Goal: Communication & Community: Answer question/provide support

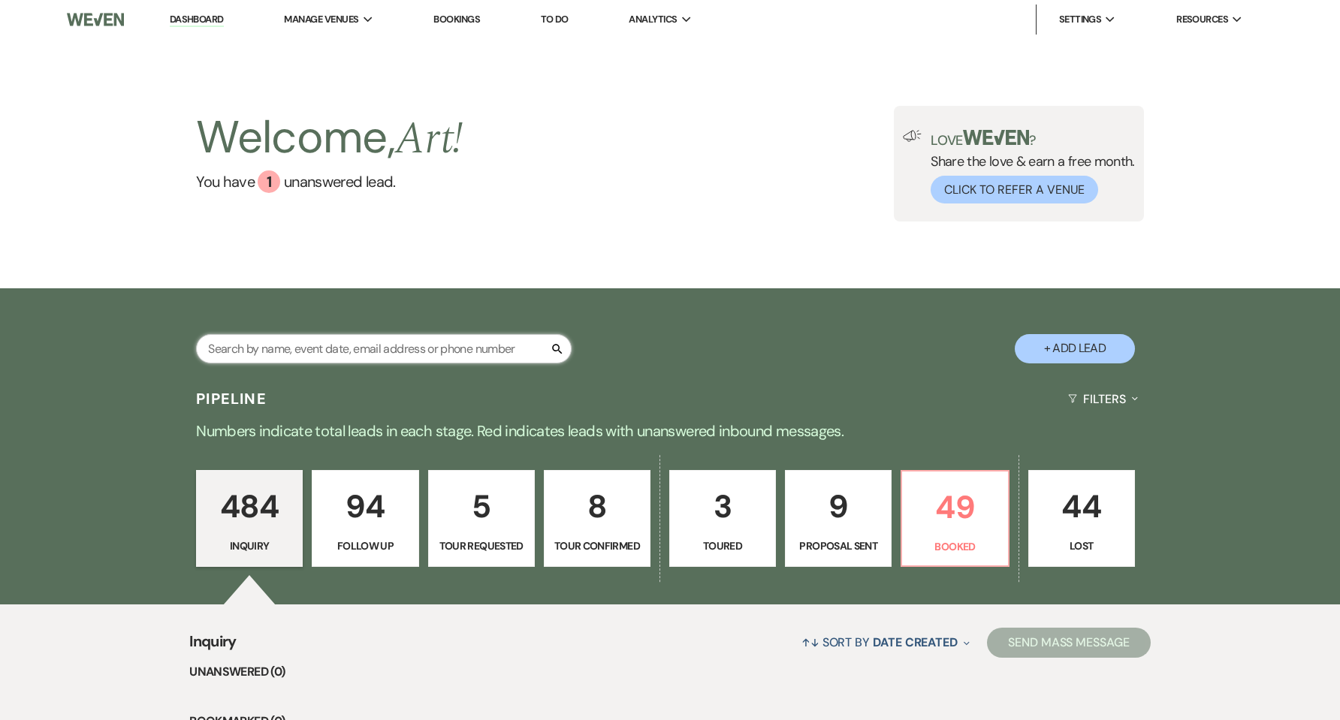
click at [419, 342] on input "text" at bounding box center [383, 348] width 375 height 29
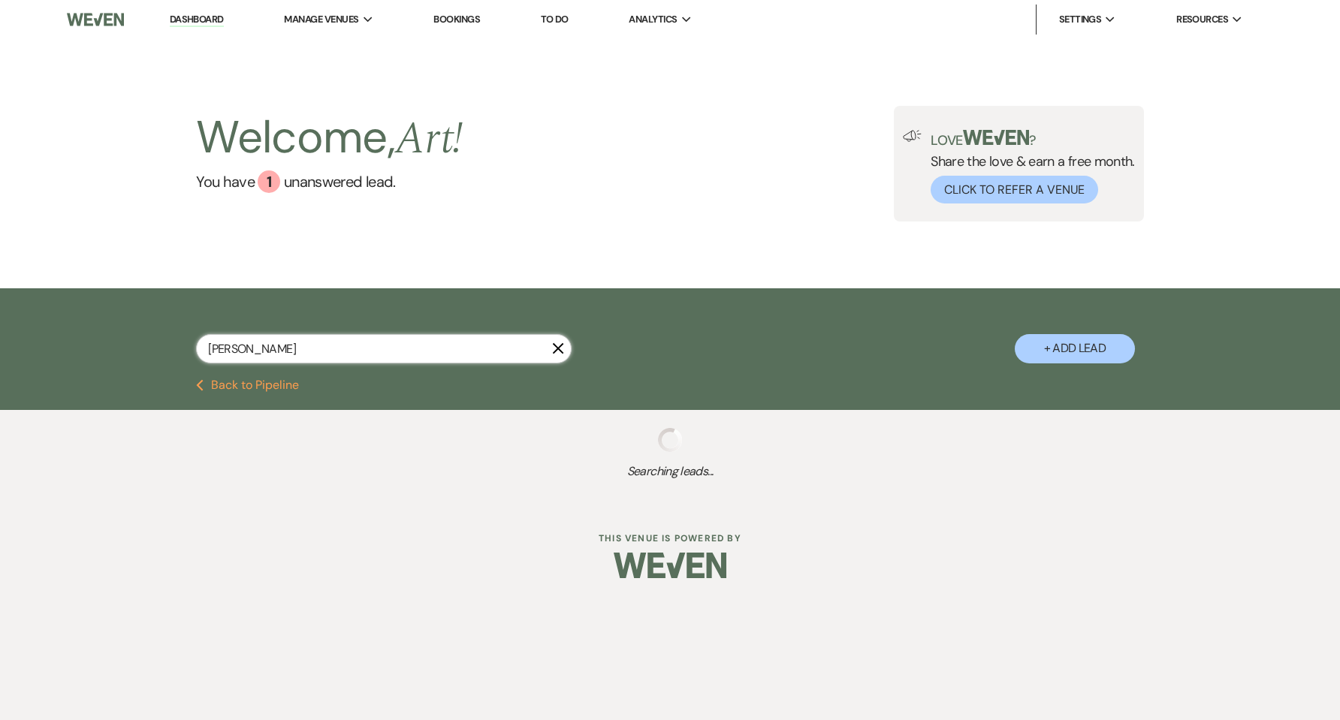
type input "[PERSON_NAME]"
select select "9"
select select "4"
select select "9"
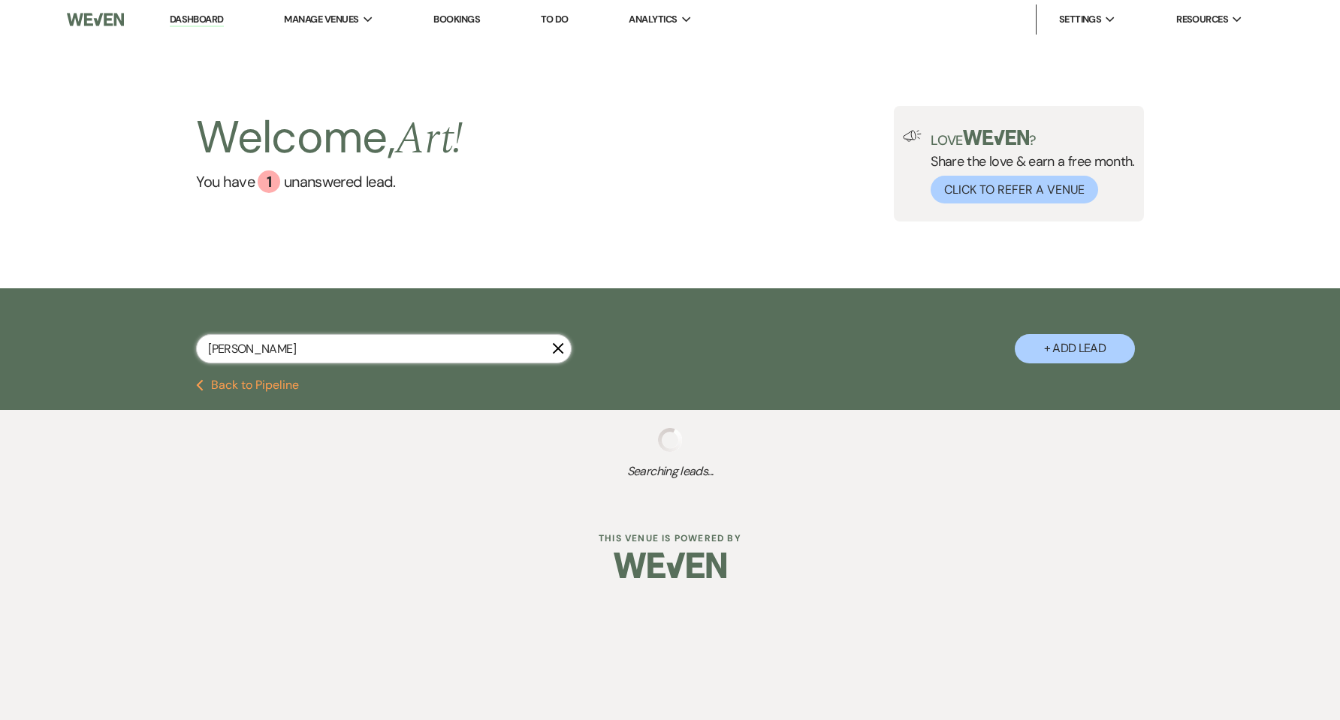
select select "9"
select select "4"
select select "9"
select select "4"
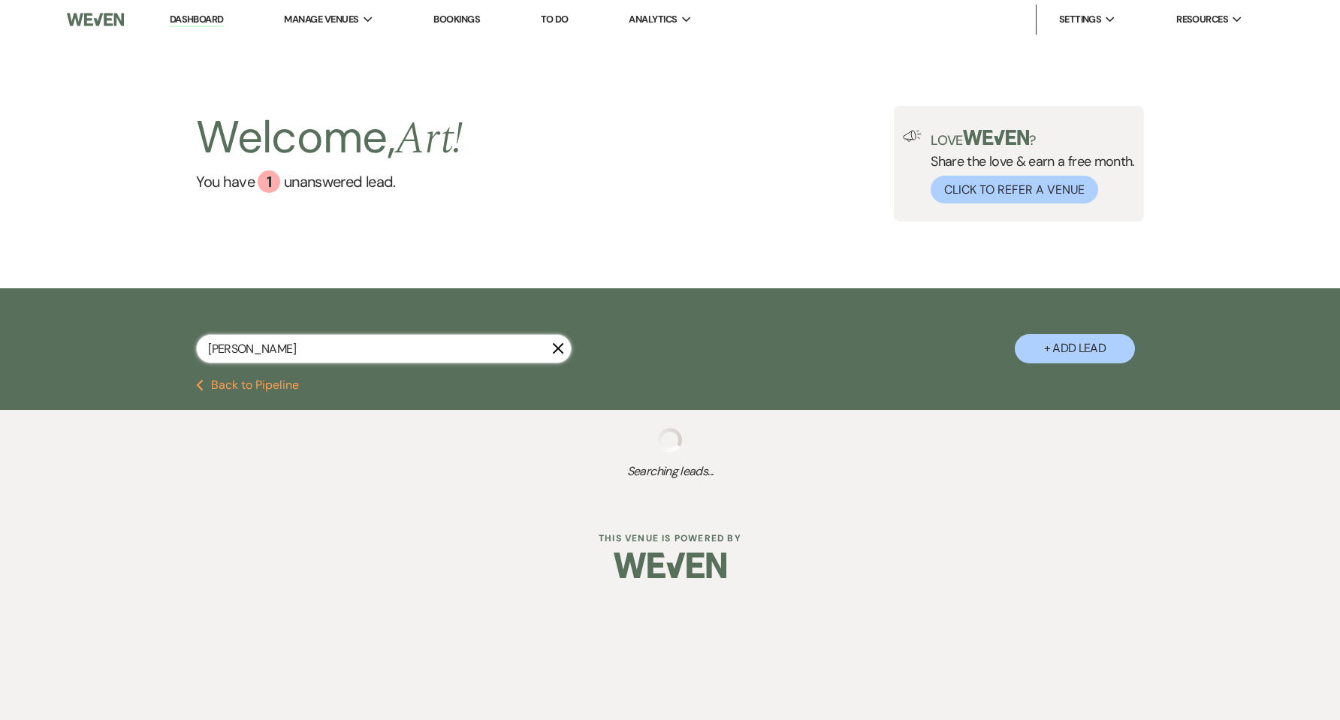
select select "9"
select select "4"
select select "8"
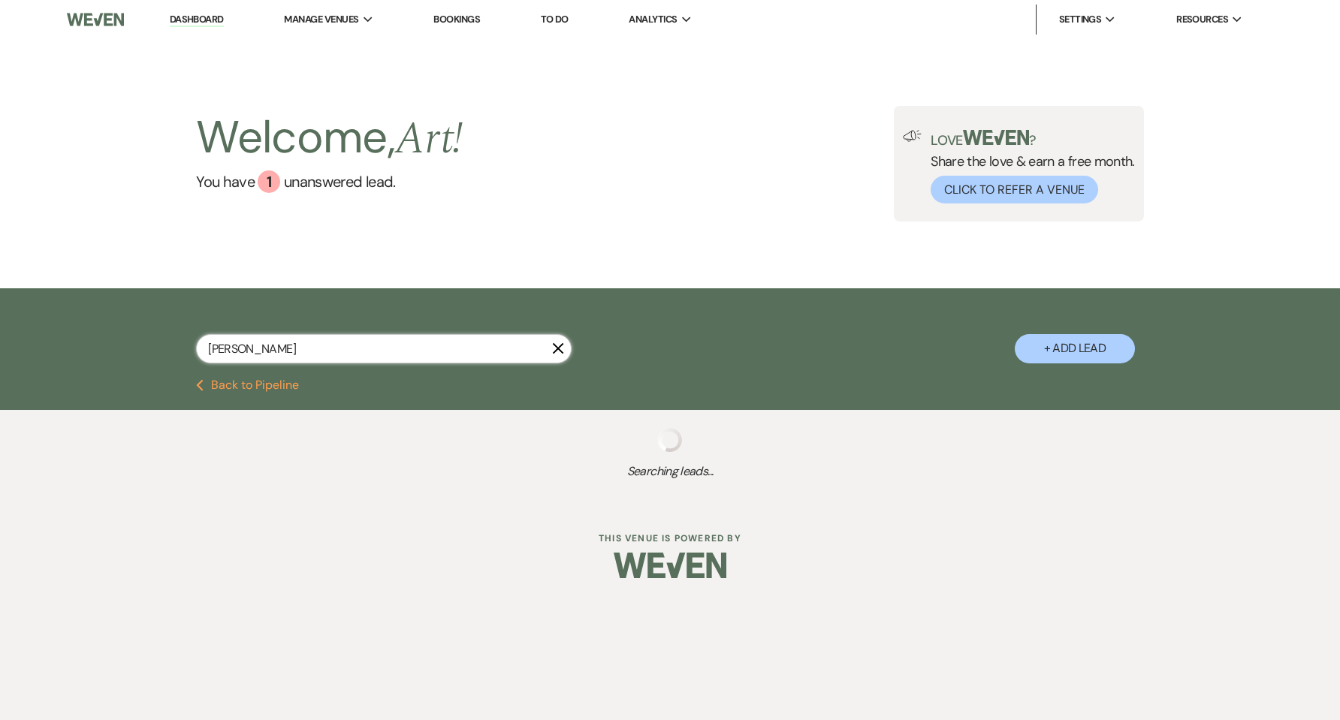
select select "6"
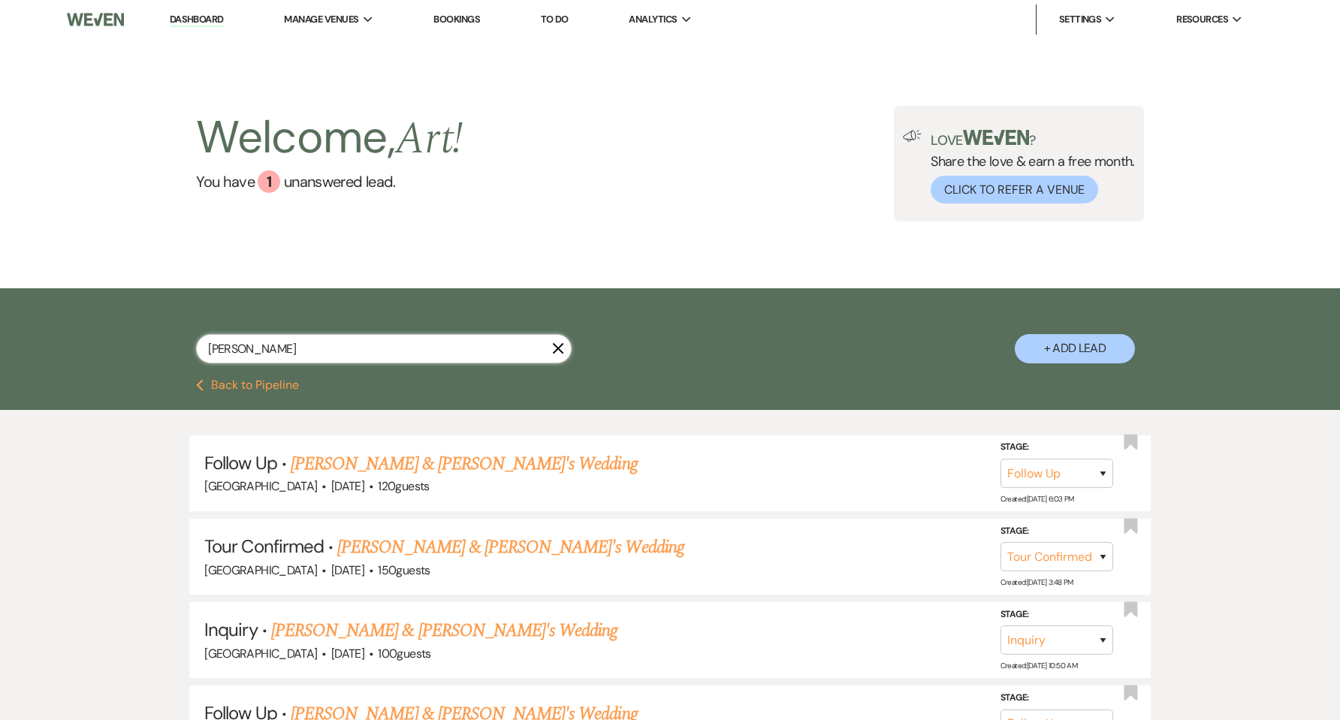
select select "4"
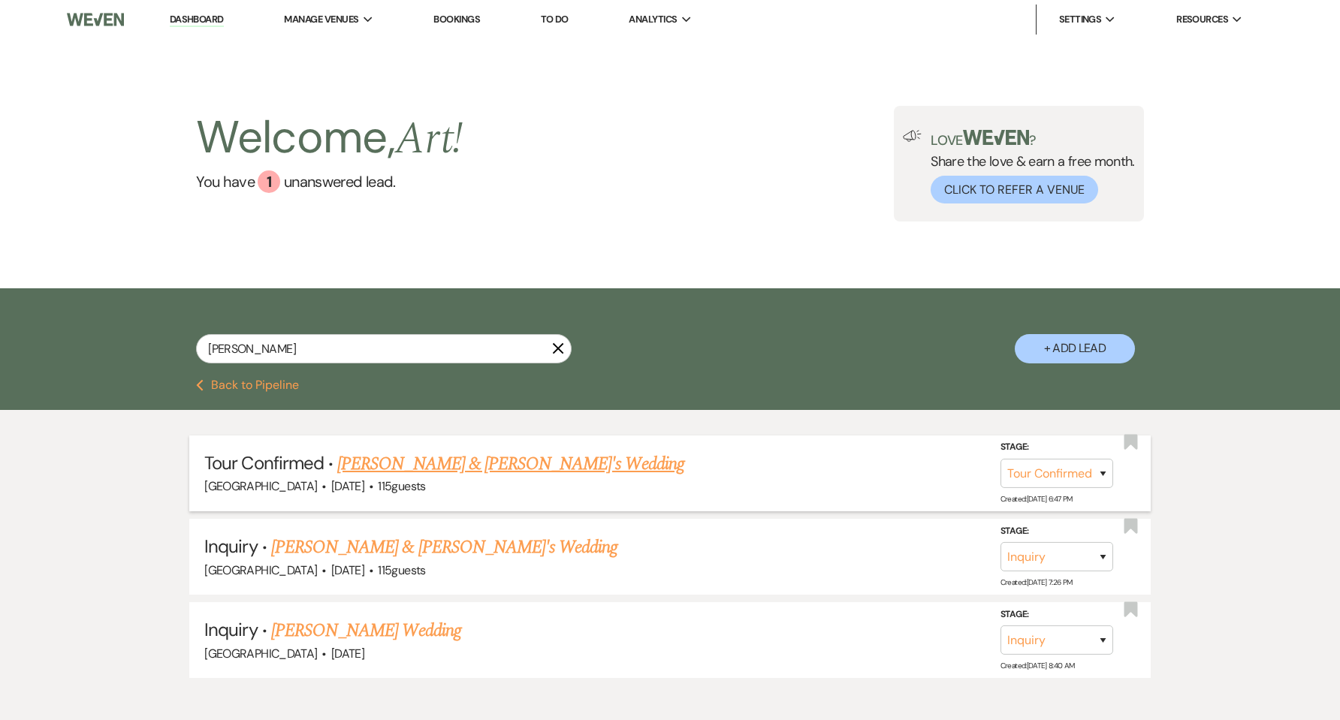
click at [459, 460] on link "[PERSON_NAME] & [PERSON_NAME]'s Wedding" at bounding box center [510, 464] width 347 height 27
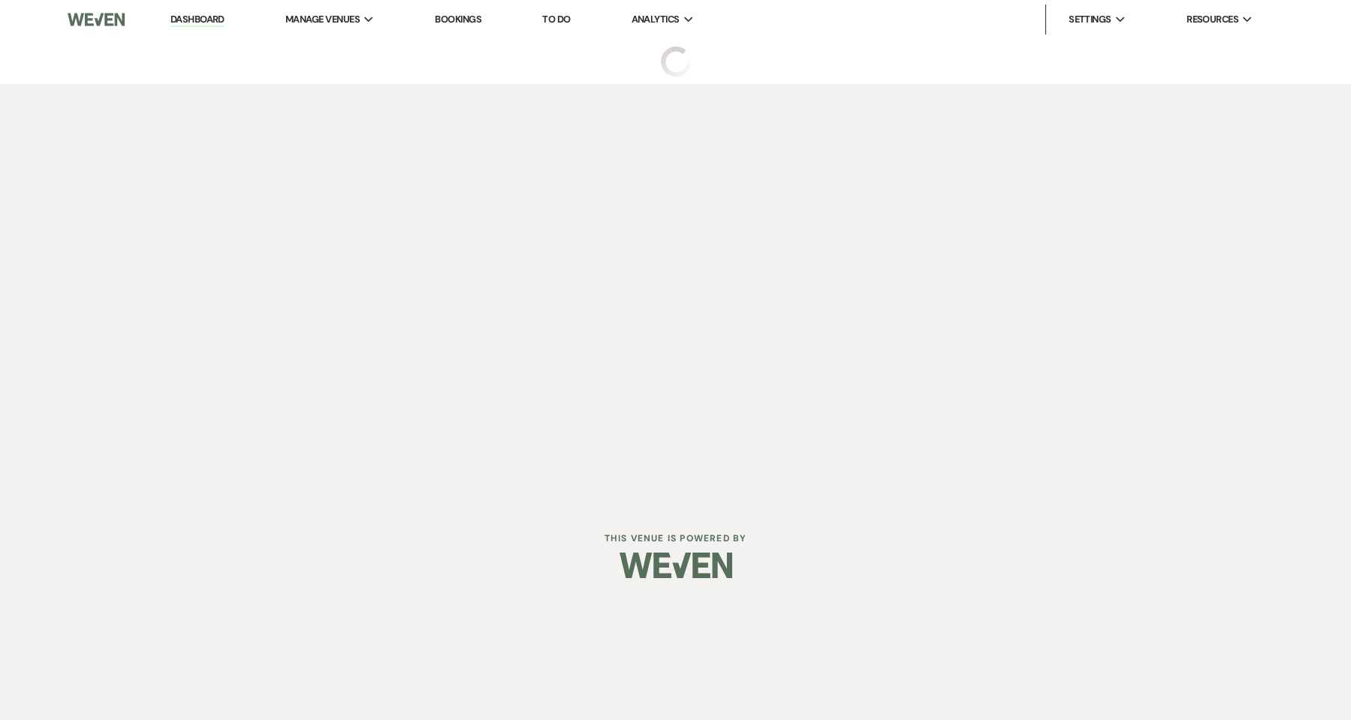
select select "4"
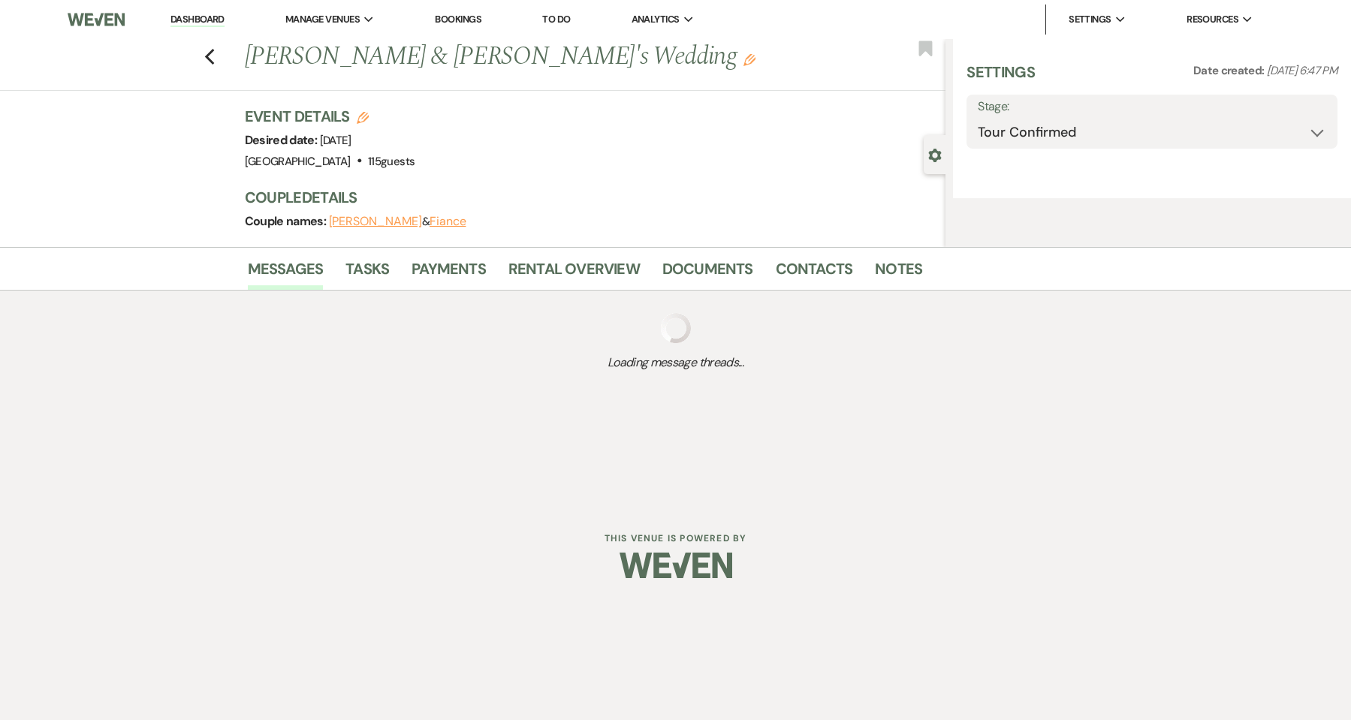
select select "5"
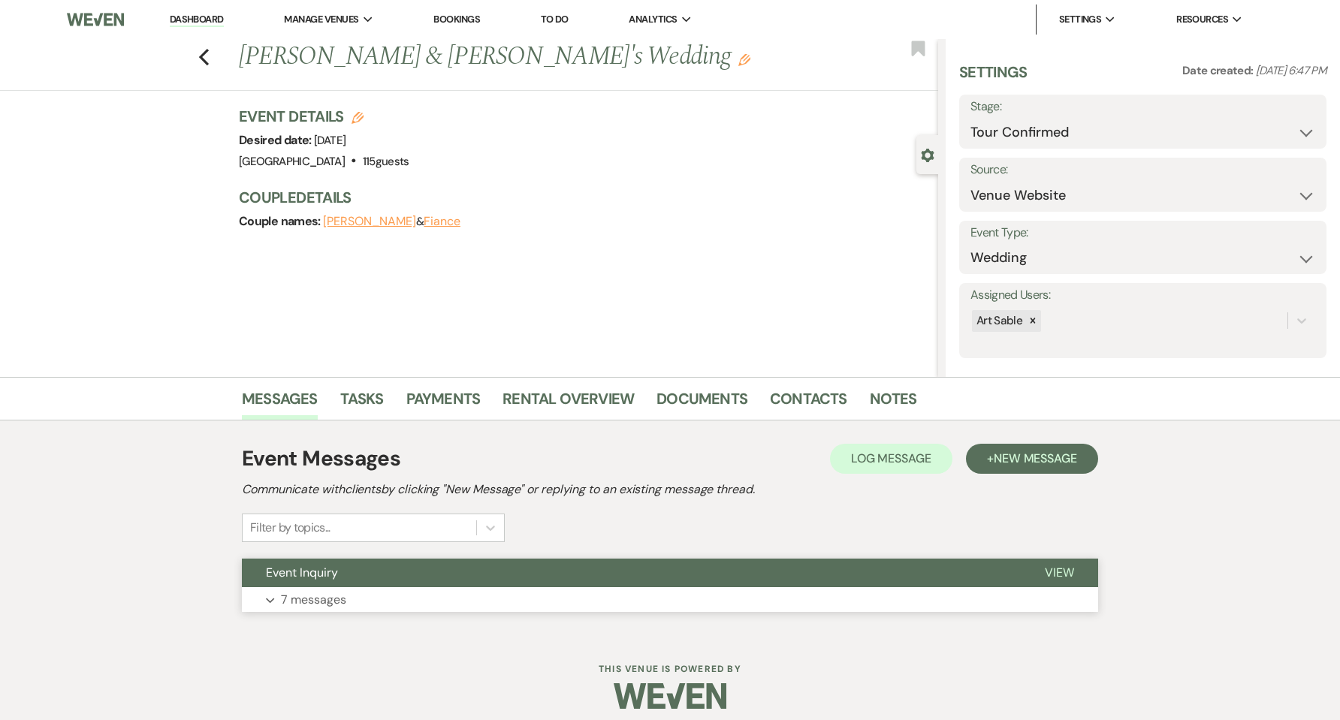
click at [443, 603] on button "Expand 7 messages" at bounding box center [670, 600] width 856 height 26
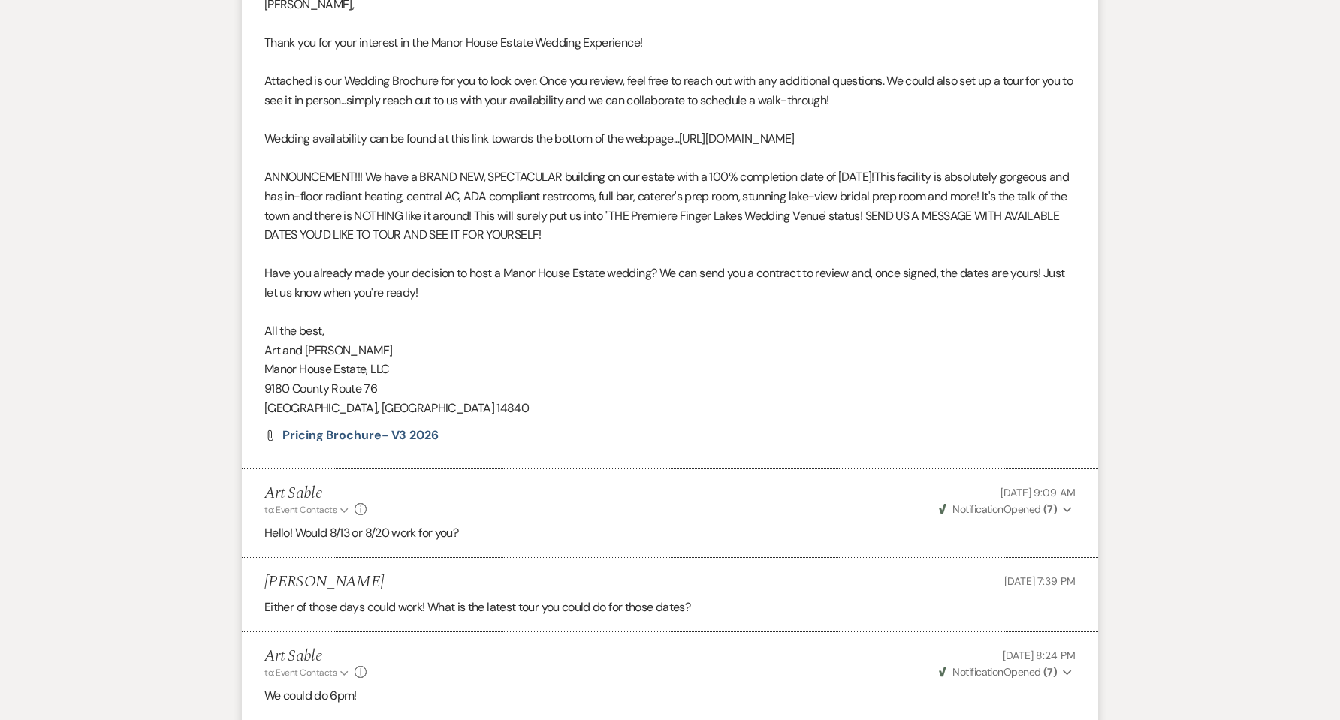
scroll to position [1296, 0]
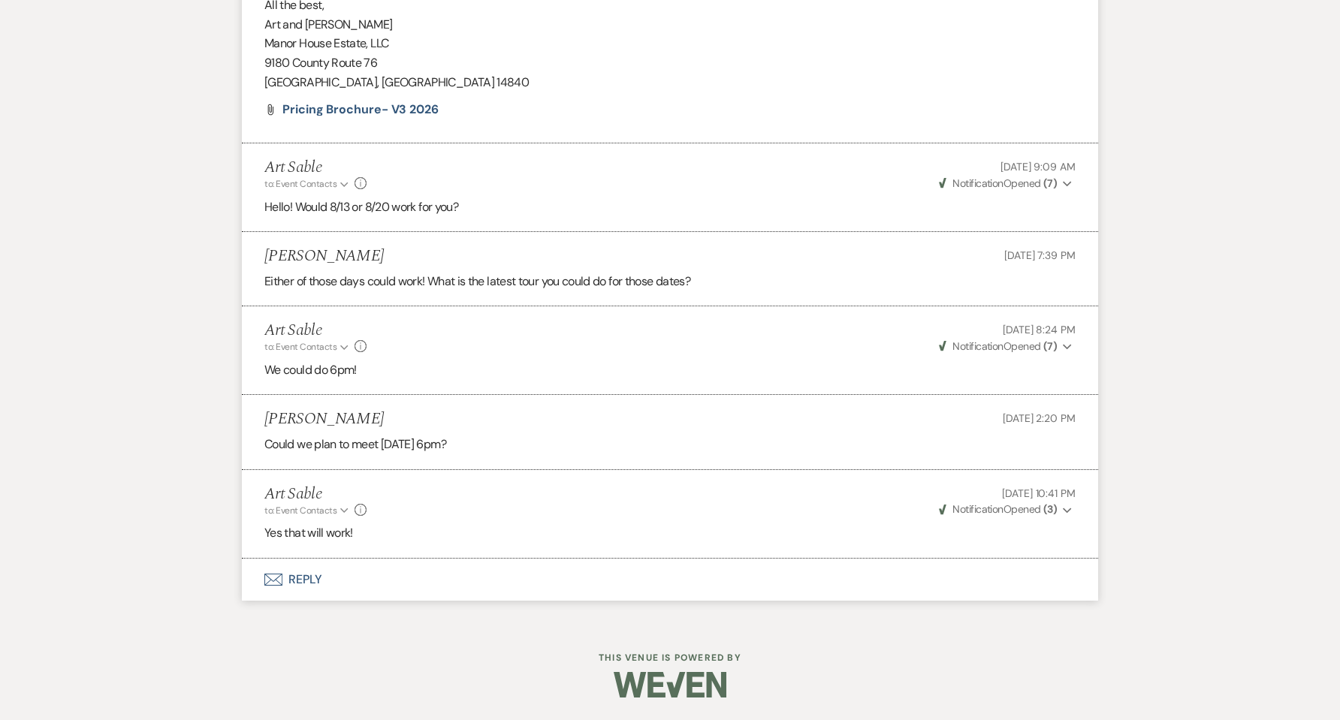
click at [309, 582] on button "Envelope Reply" at bounding box center [670, 580] width 856 height 42
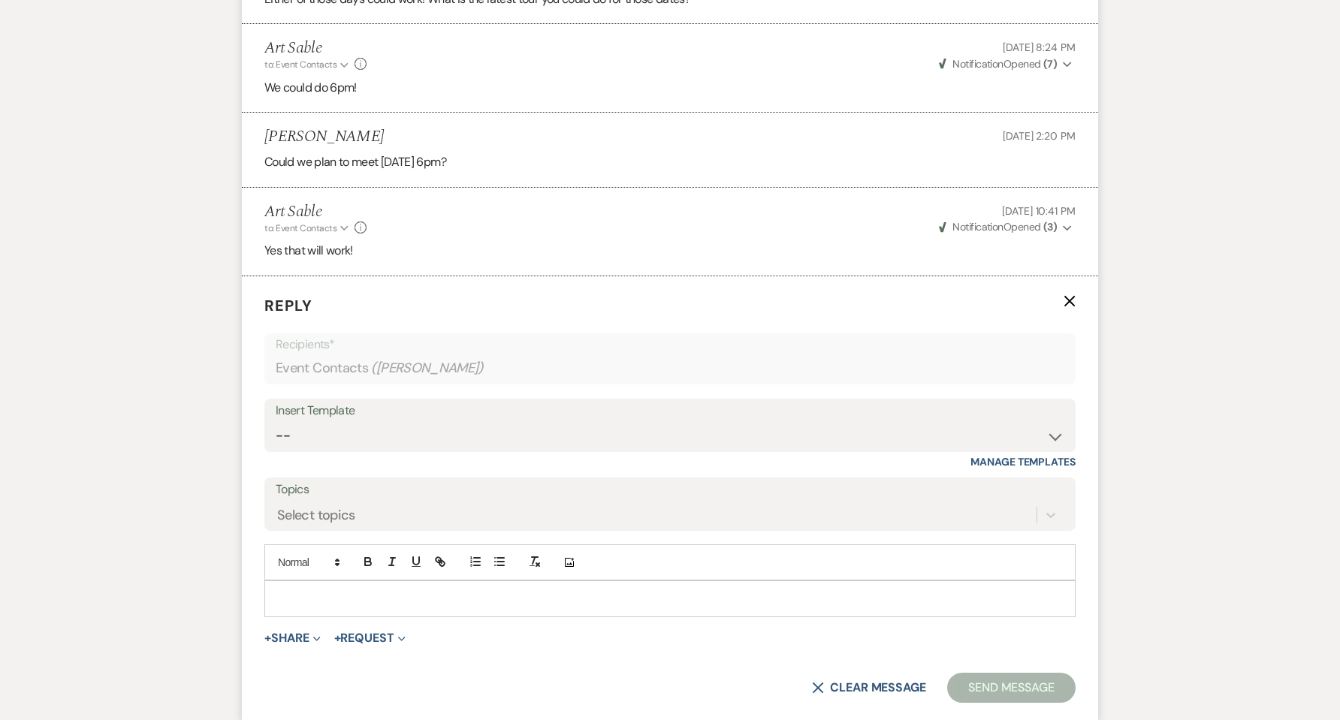
scroll to position [1582, 0]
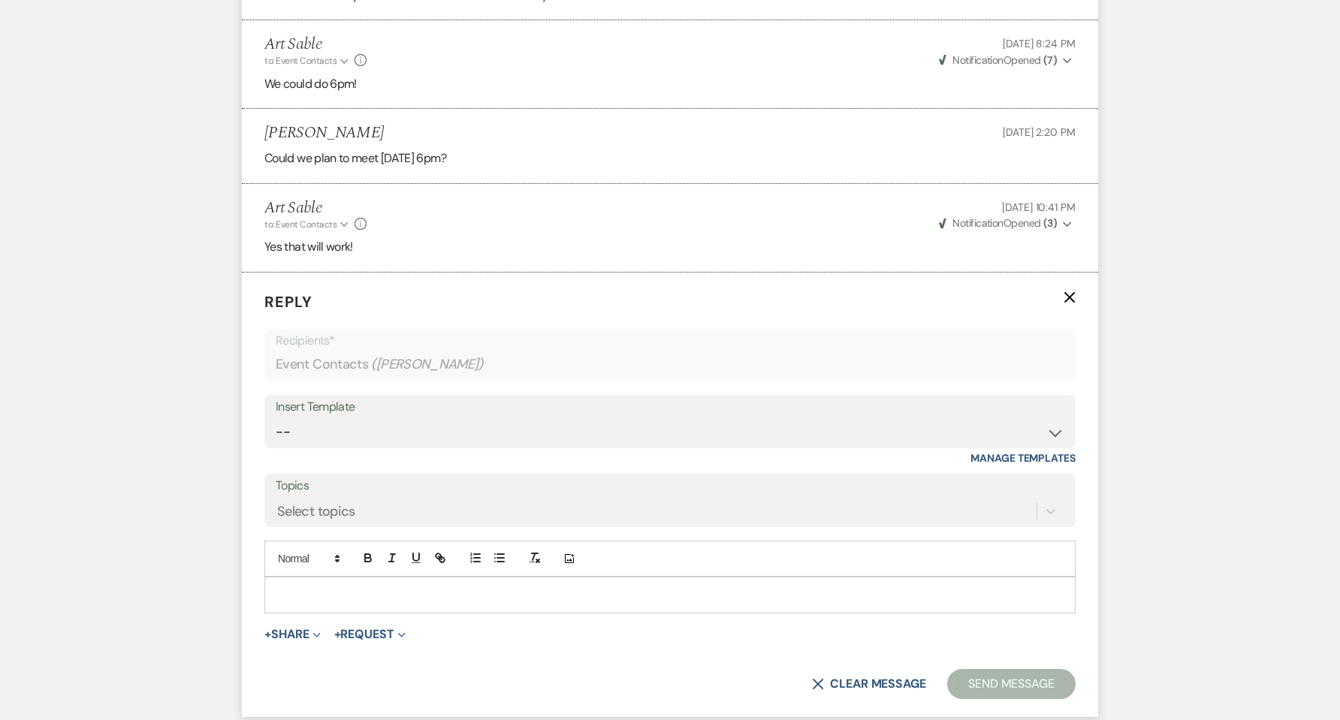
click at [309, 582] on div at bounding box center [670, 595] width 810 height 35
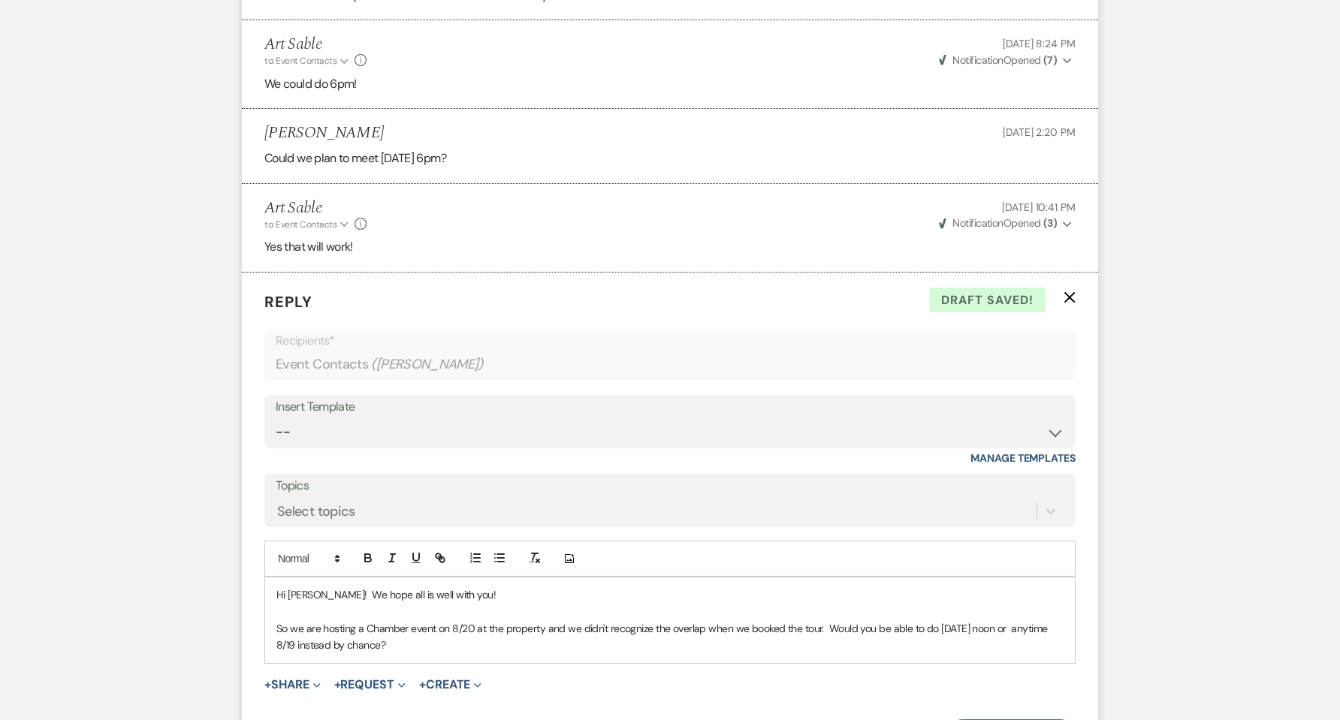
click at [273, 645] on div "Hi [PERSON_NAME]! We hope all is well with you! So we are hosting a Chamber eve…" at bounding box center [670, 621] width 810 height 86
click at [464, 651] on p "So we are hosting a Chamber event on 8/20 at the property and we didn't recogni…" at bounding box center [669, 637] width 787 height 34
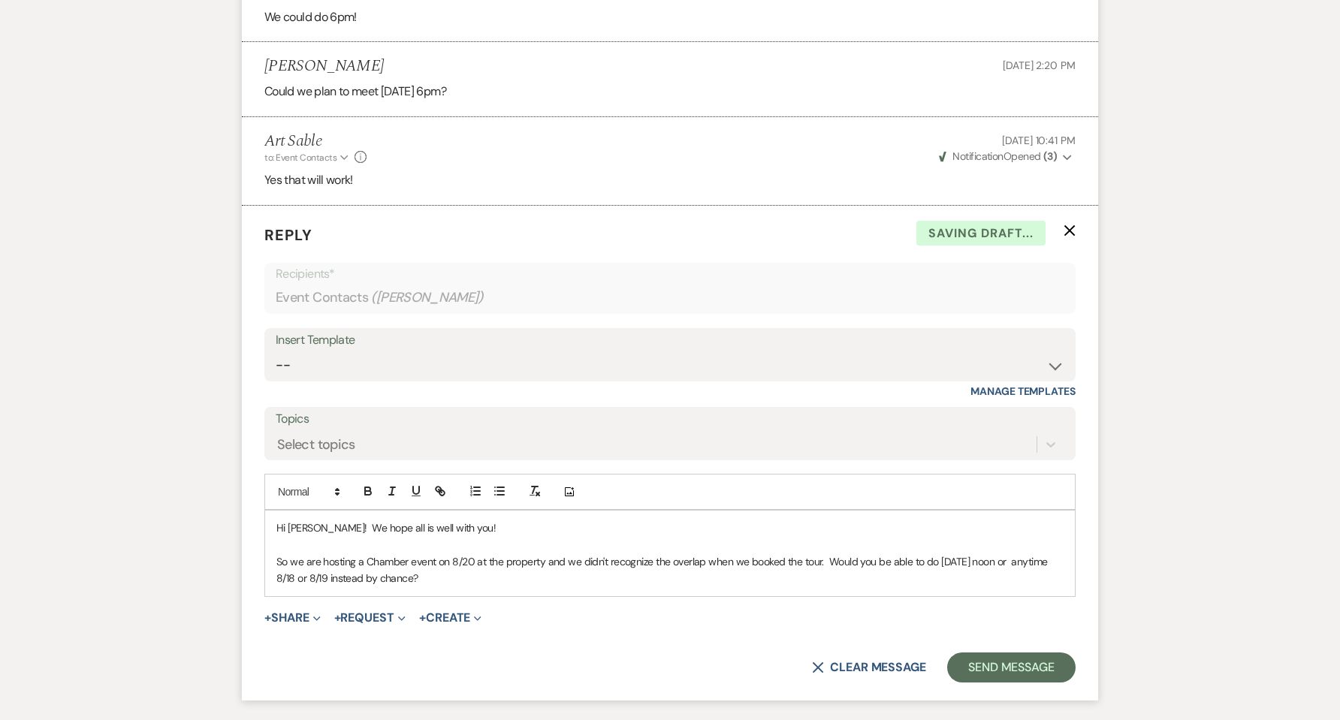
scroll to position [1682, 0]
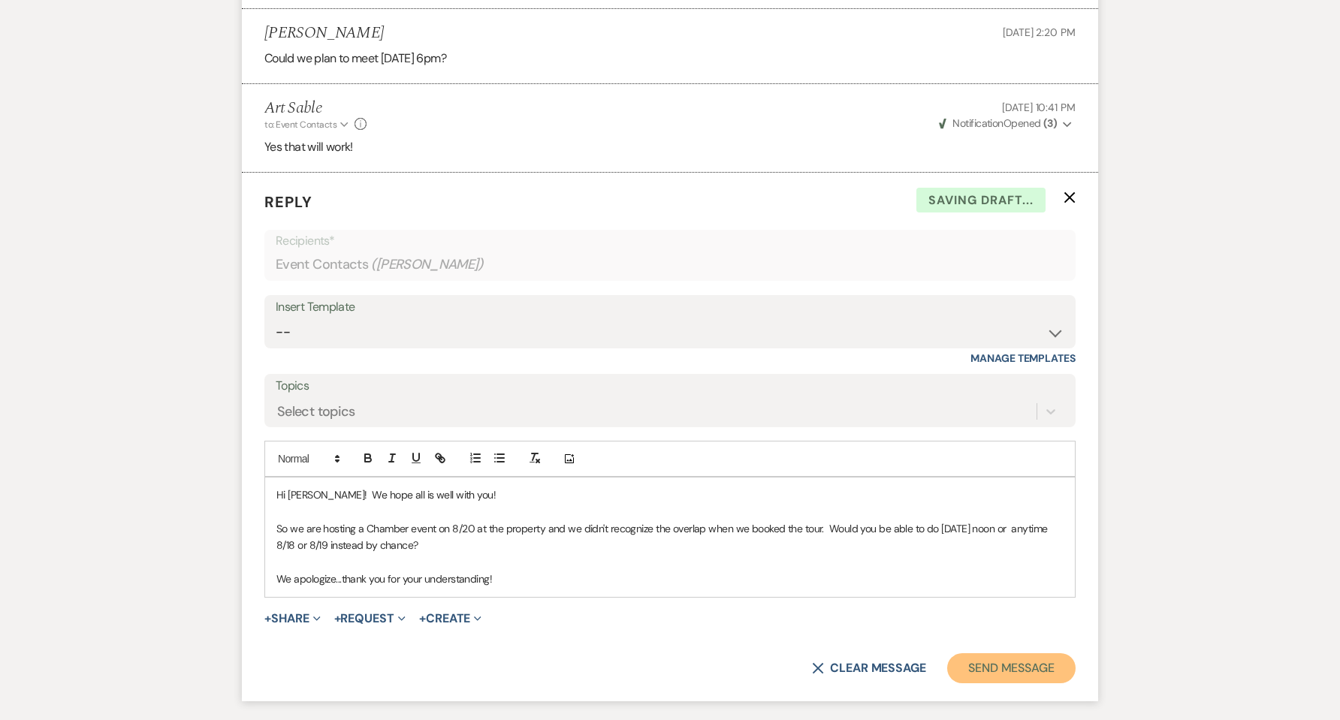
click at [1022, 667] on button "Send Message" at bounding box center [1011, 668] width 128 height 30
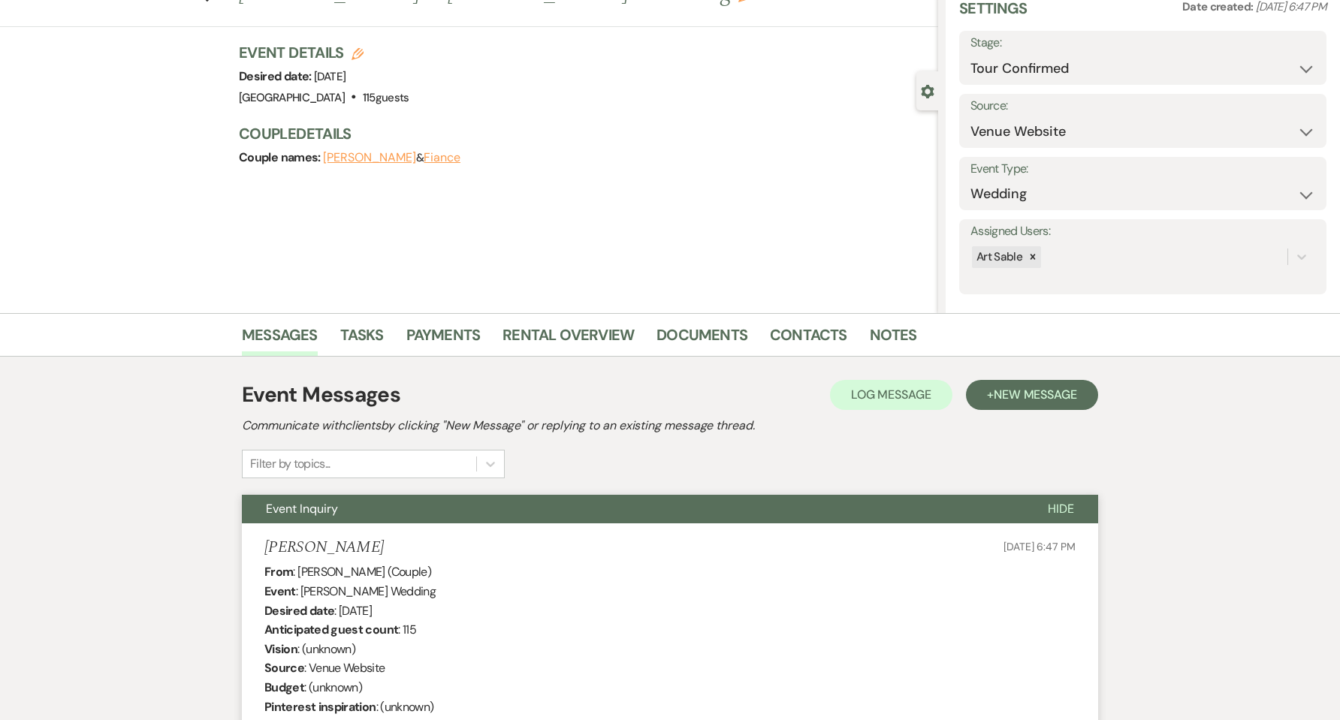
scroll to position [0, 0]
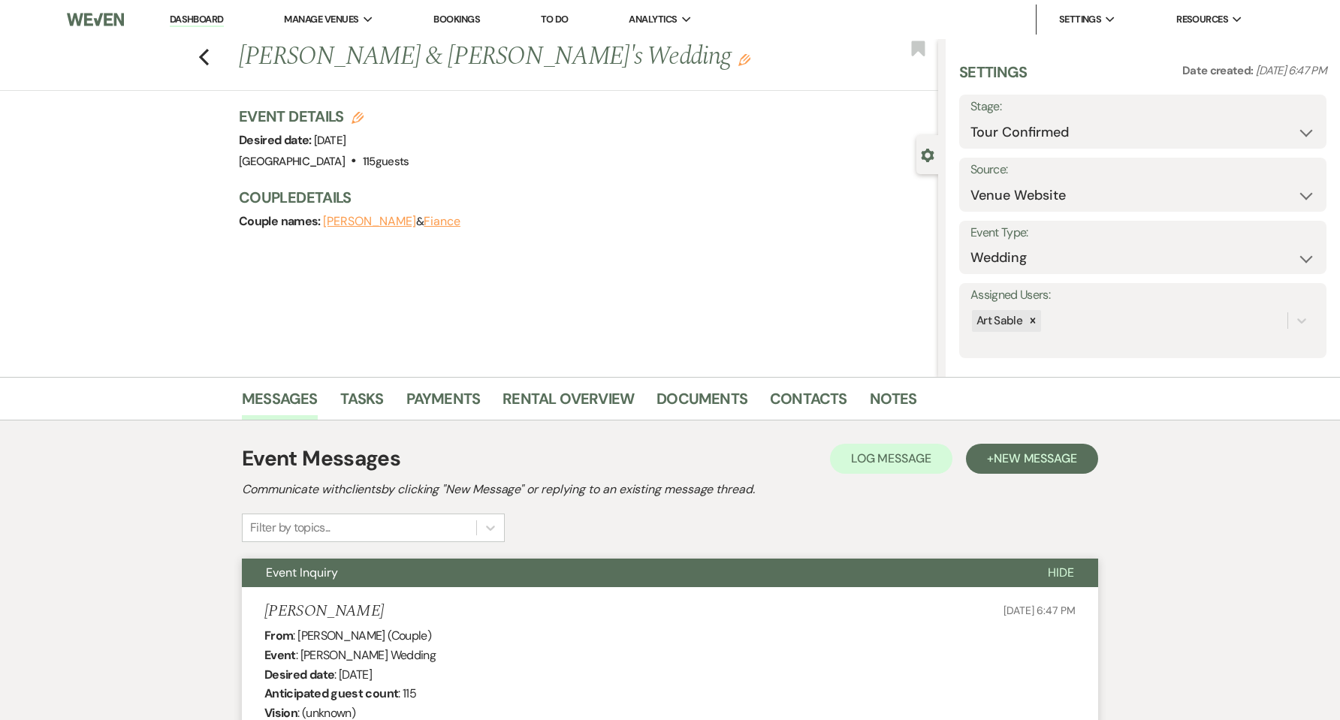
click at [204, 19] on link "Dashboard" at bounding box center [197, 20] width 54 height 14
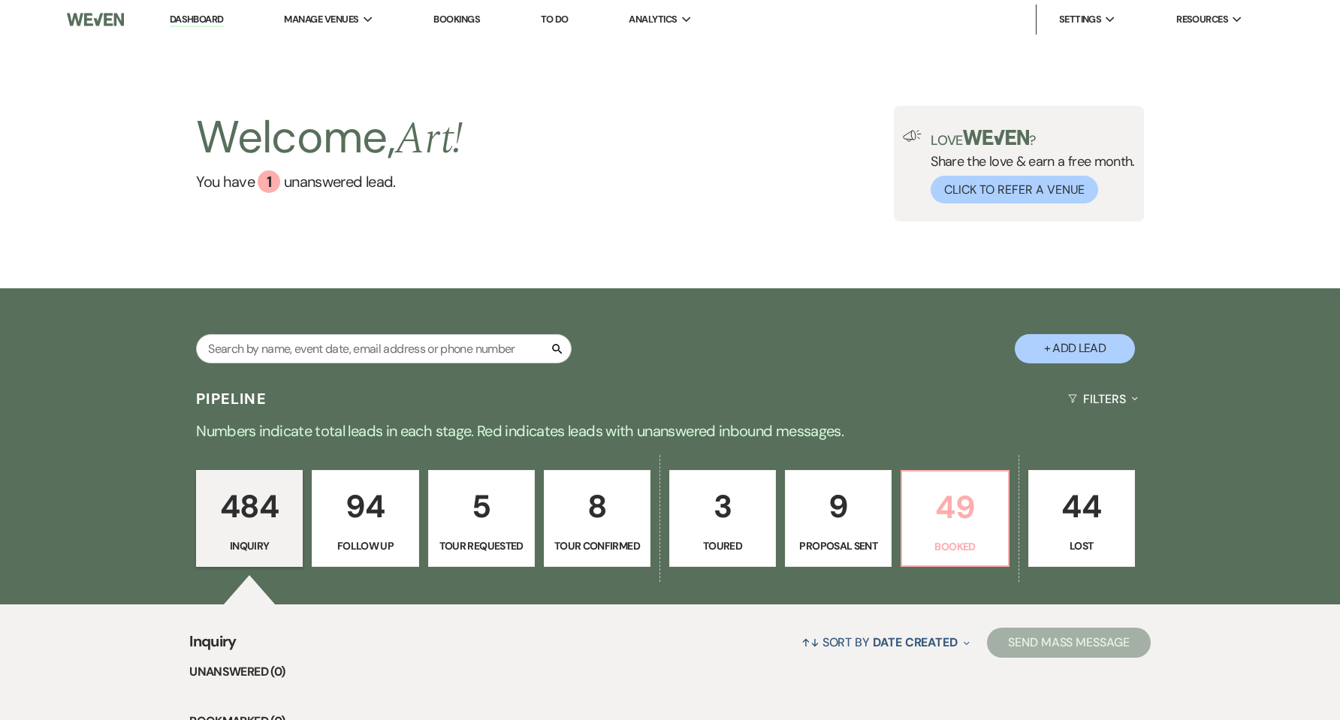
click at [946, 499] on p "49" at bounding box center [954, 507] width 87 height 50
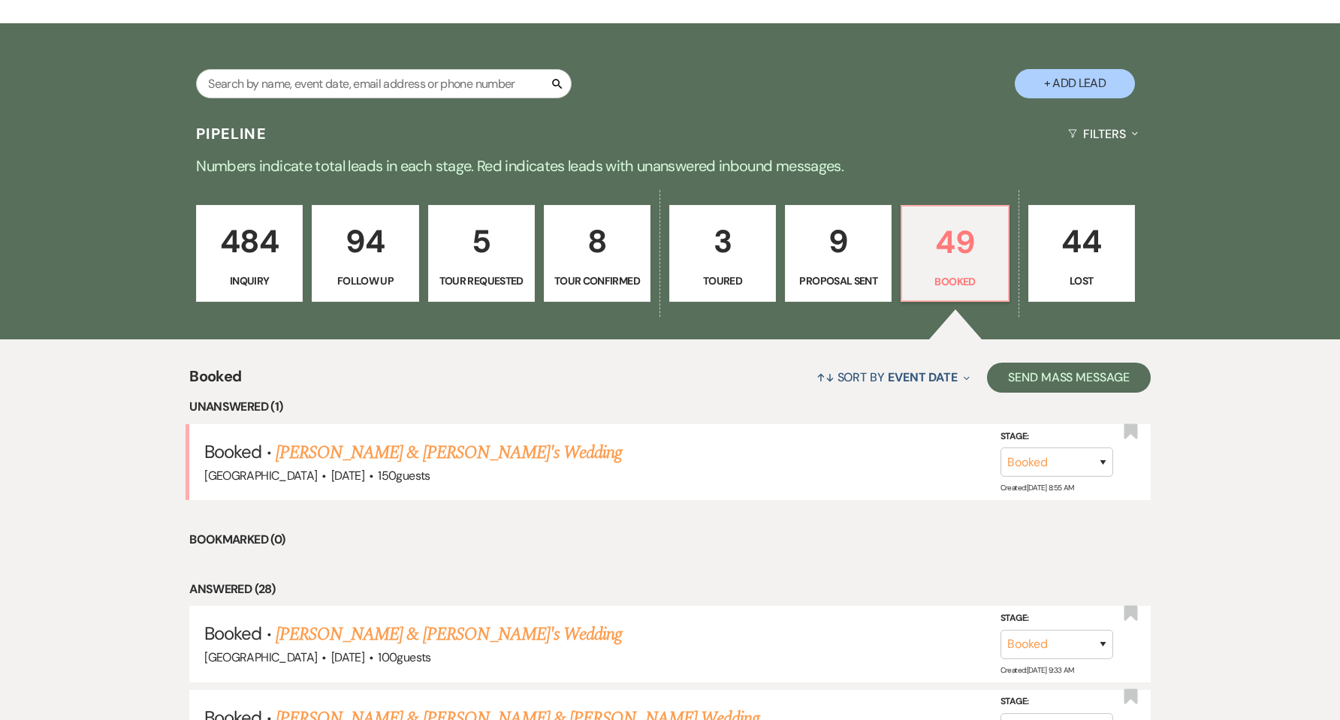
scroll to position [300, 0]
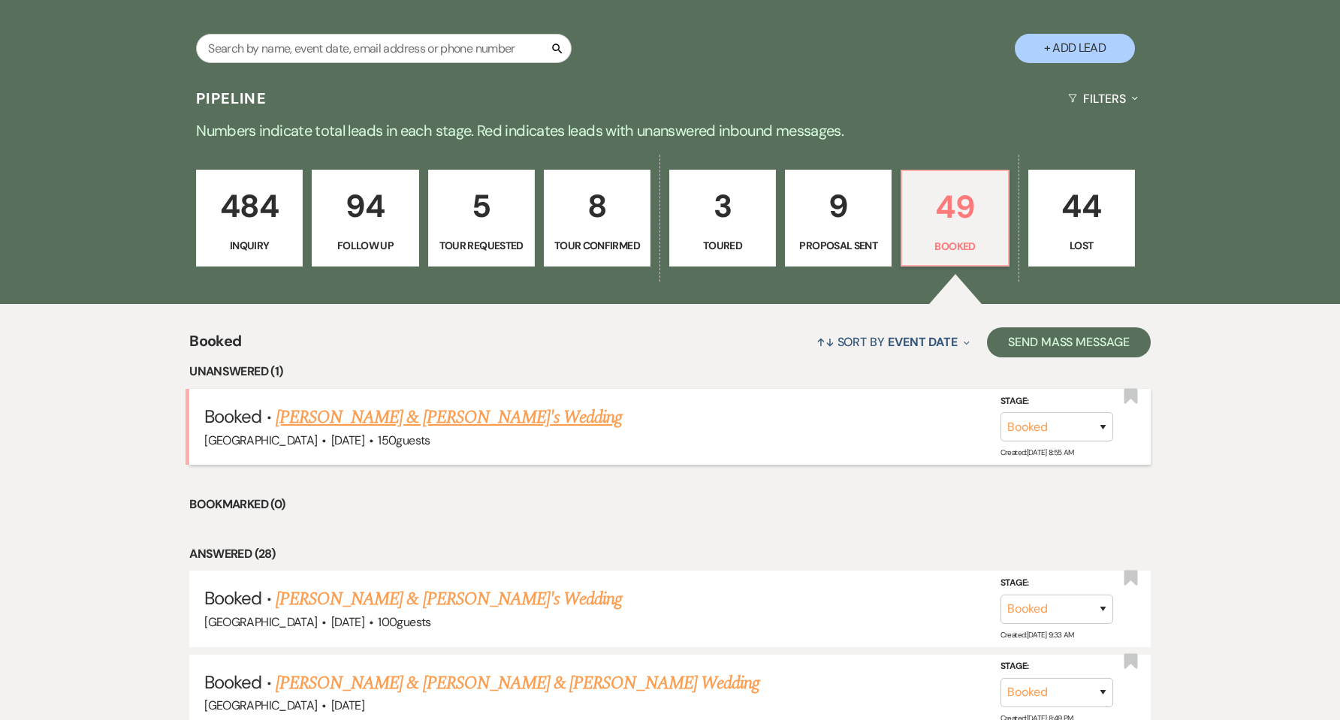
click at [445, 421] on link "[PERSON_NAME] & [PERSON_NAME]'s Wedding" at bounding box center [449, 417] width 347 height 27
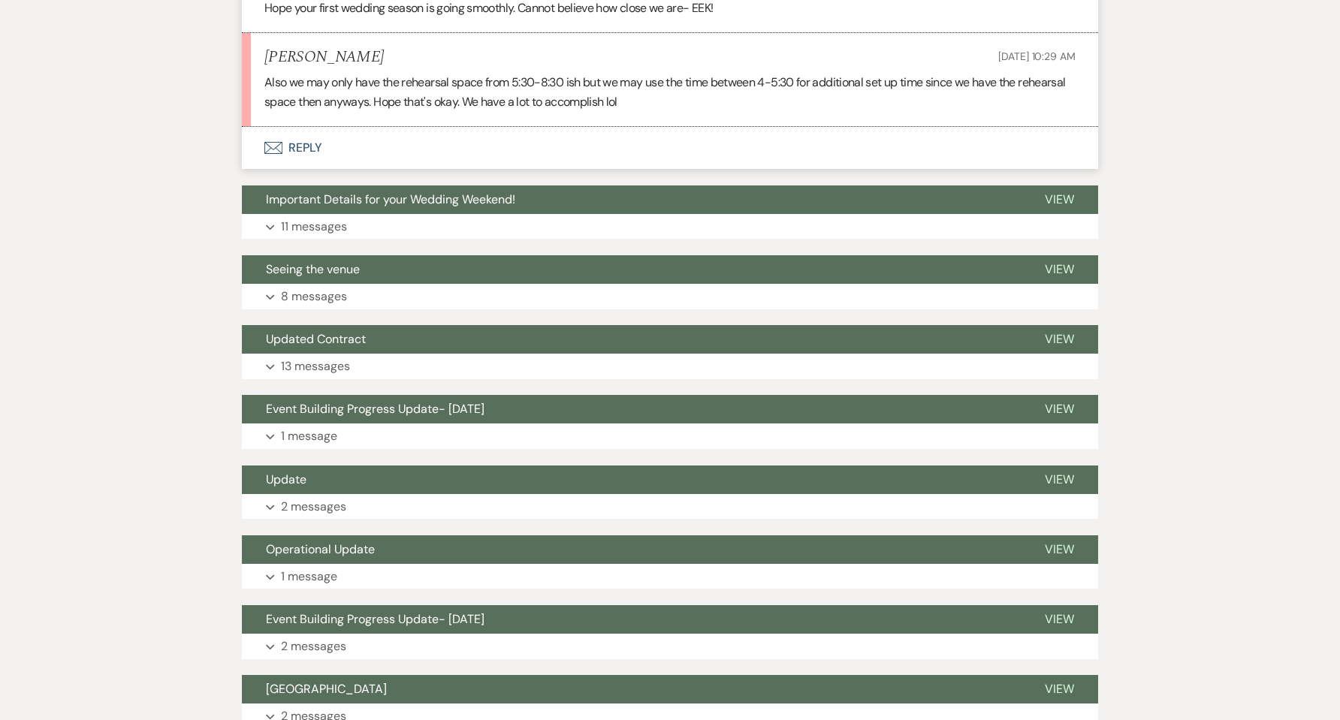
scroll to position [801, 0]
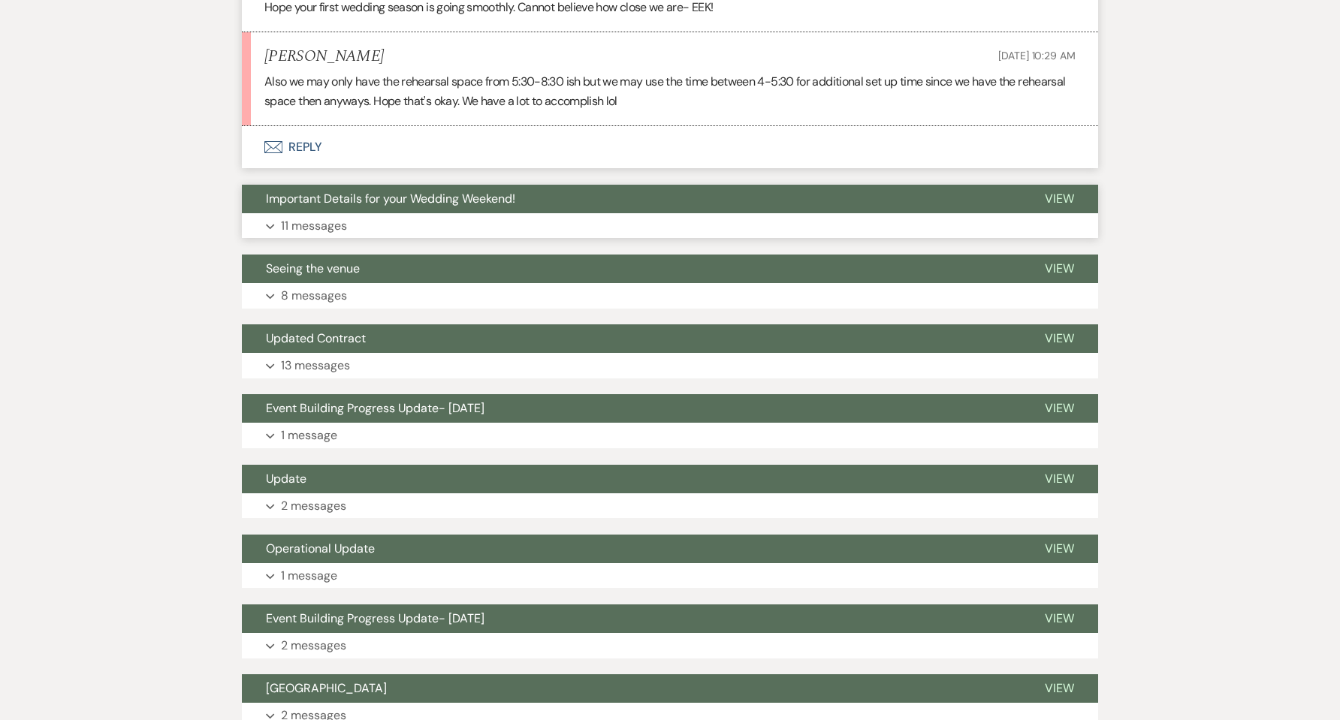
click at [428, 223] on button "Expand 11 messages" at bounding box center [670, 226] width 856 height 26
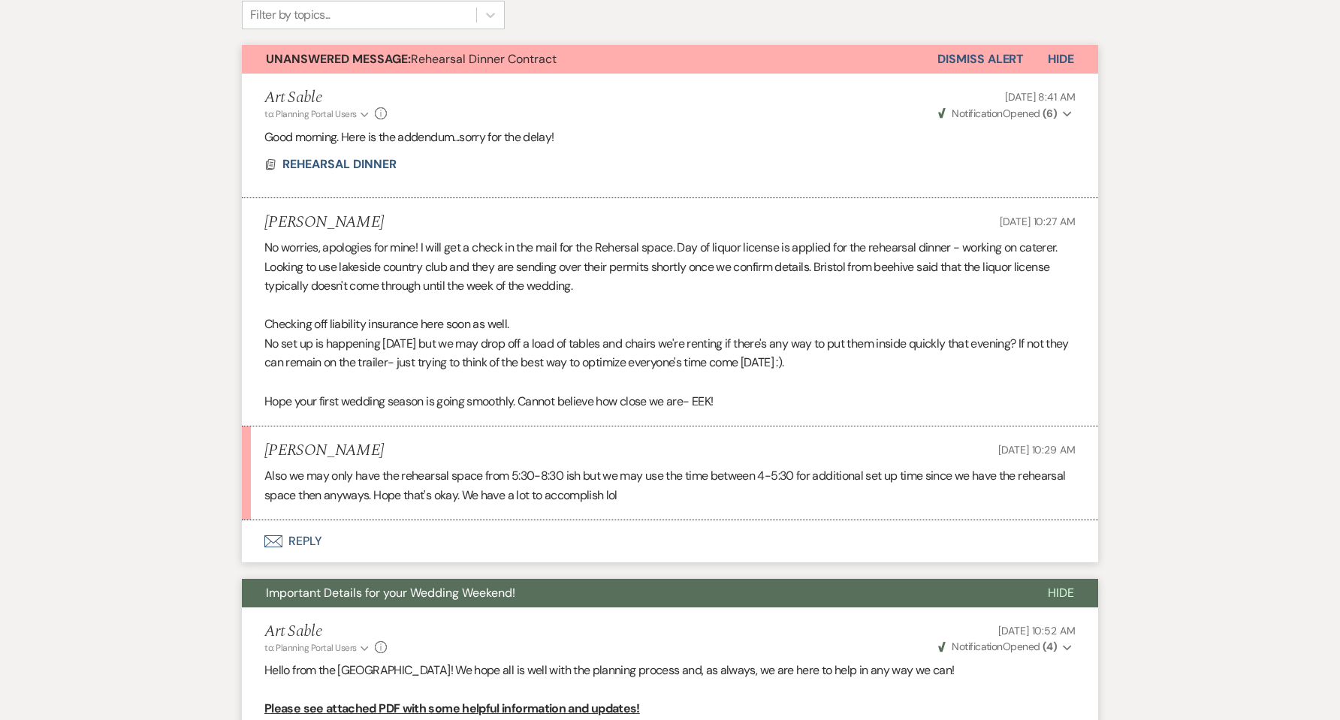
scroll to position [401, 0]
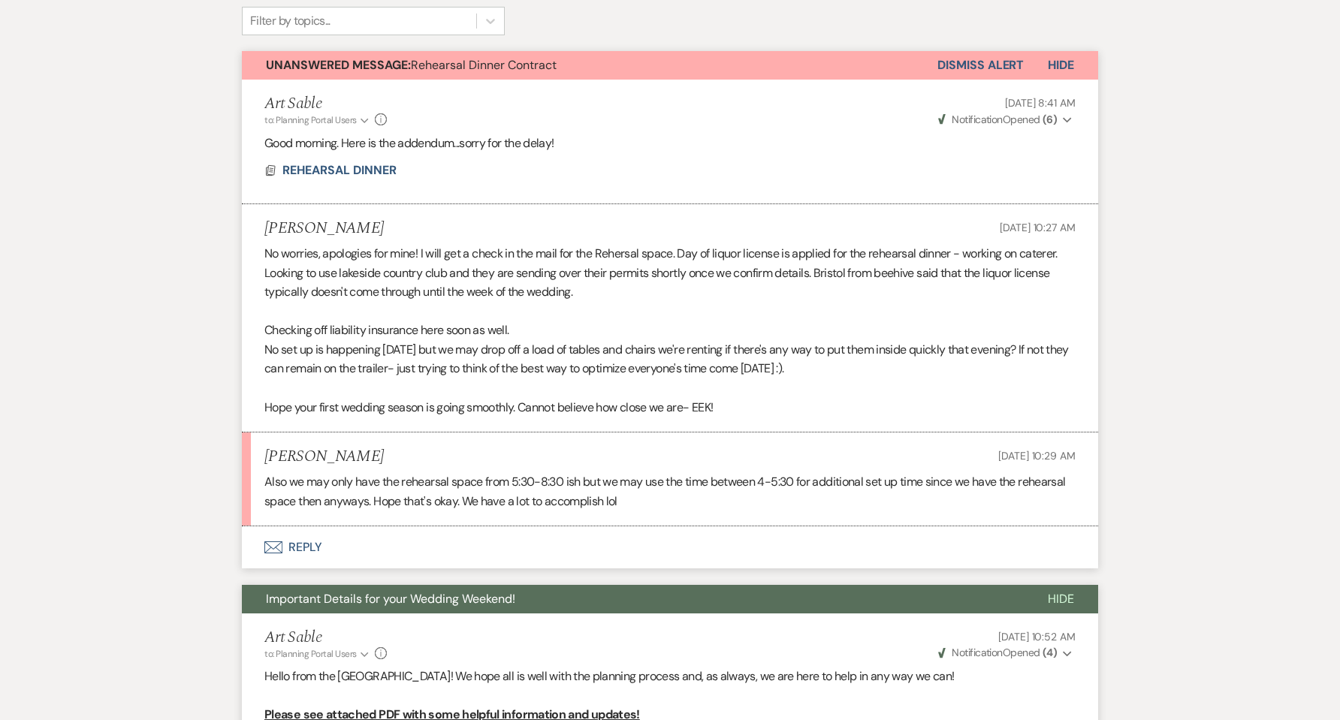
click at [309, 548] on button "Envelope Reply" at bounding box center [670, 547] width 856 height 42
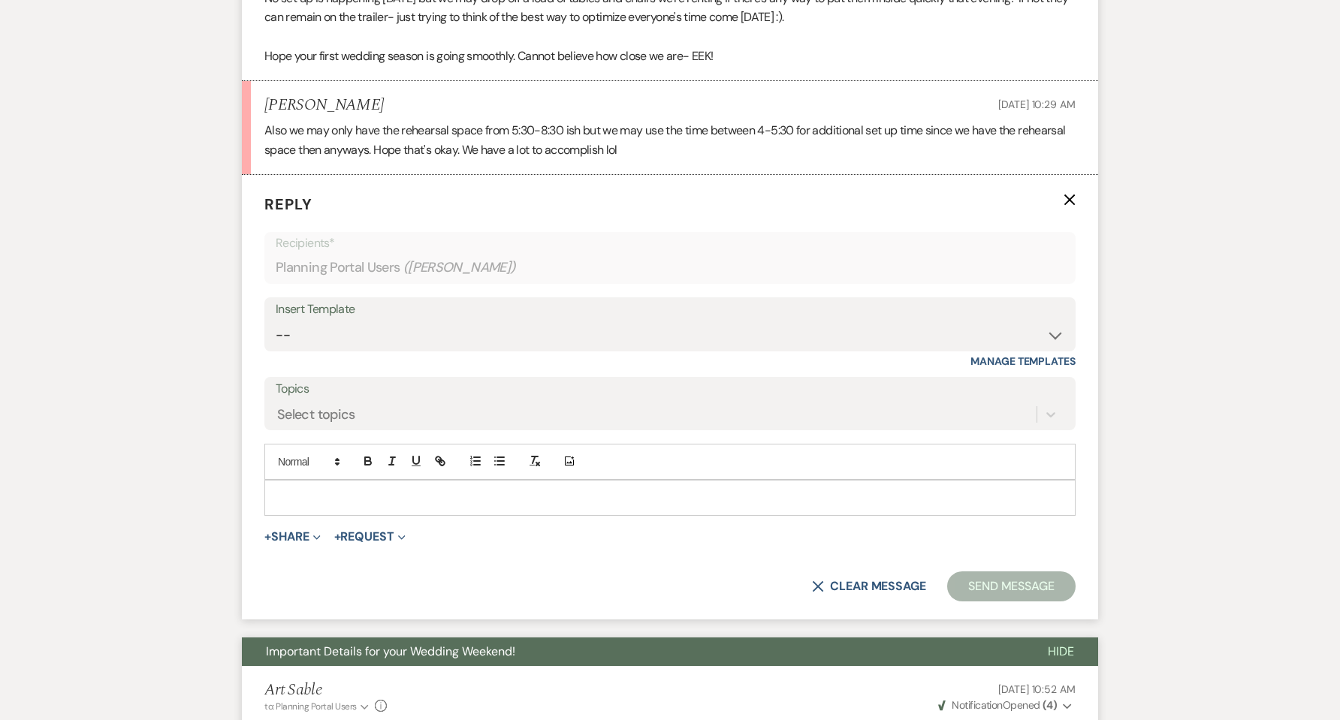
scroll to position [790, 0]
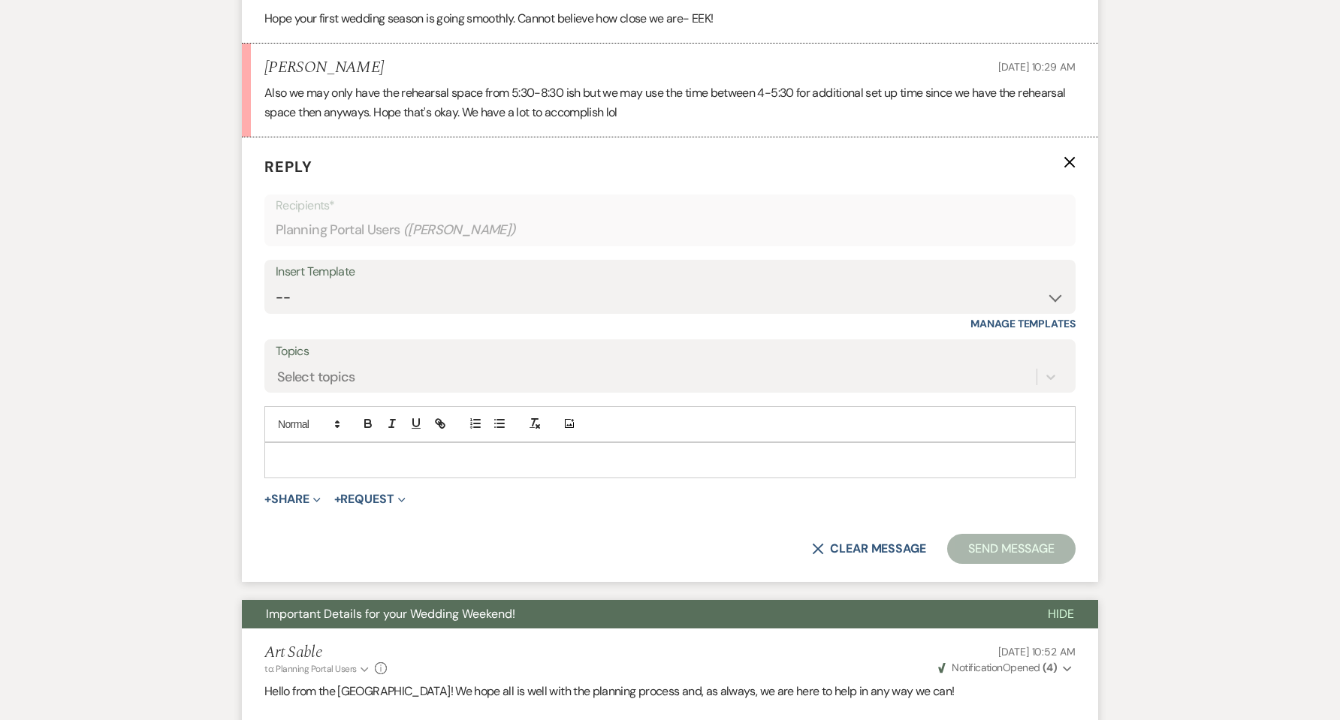
click at [342, 458] on p at bounding box center [669, 460] width 787 height 17
click at [351, 454] on p "Hi [PERSON_NAME]!" at bounding box center [669, 460] width 787 height 17
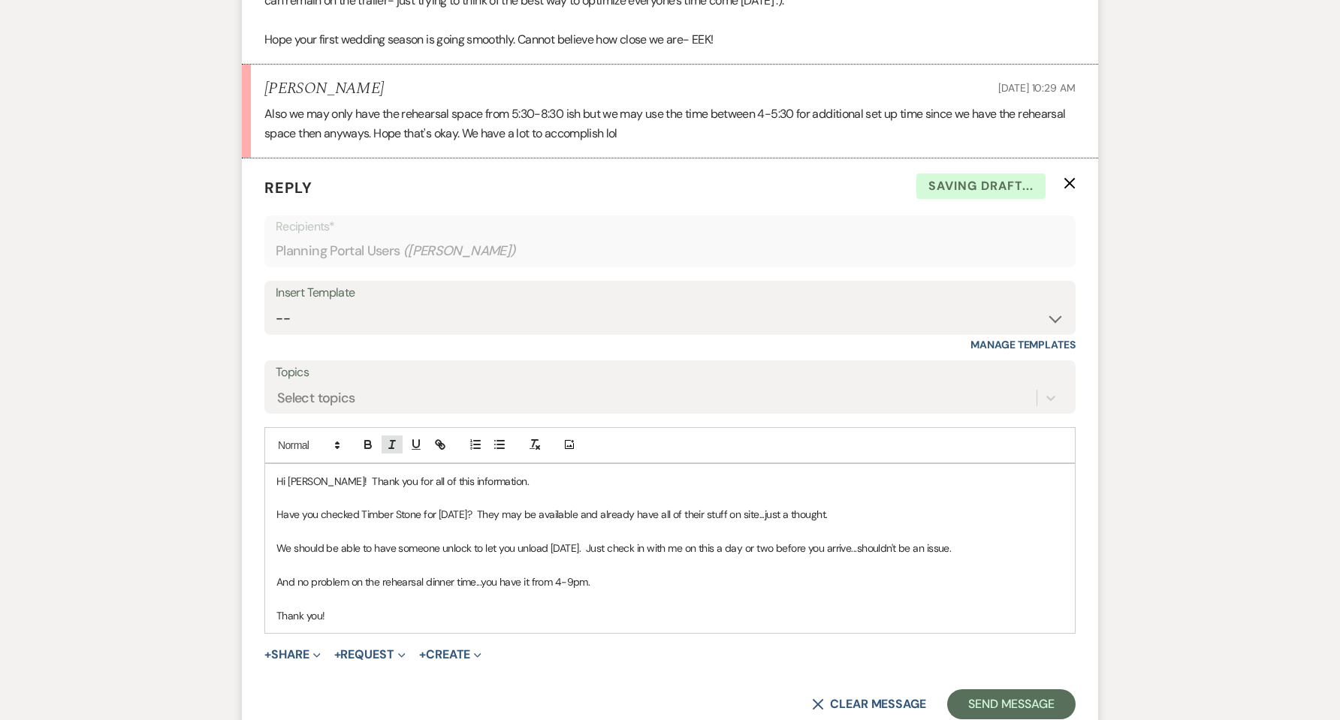
scroll to position [890, 0]
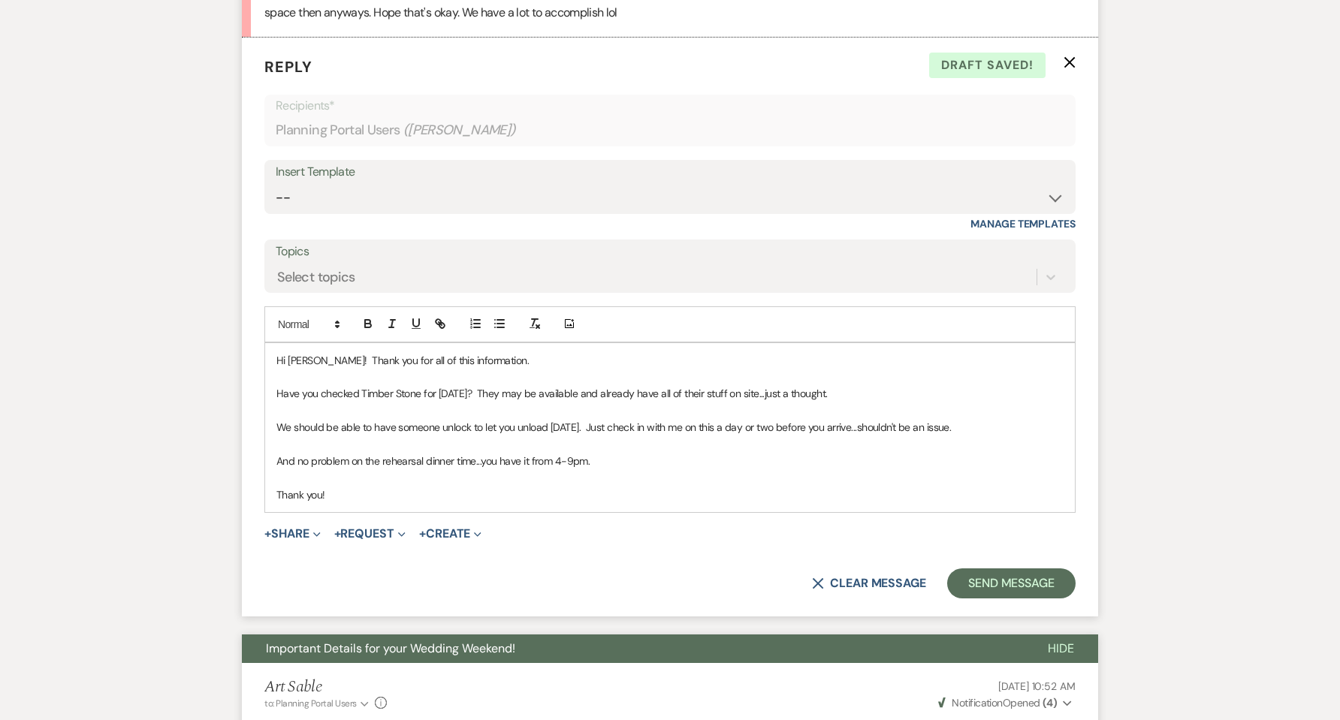
click at [638, 466] on p "And no problem on the rehearsal dinner time...you have it from 4-9pm." at bounding box center [669, 461] width 787 height 17
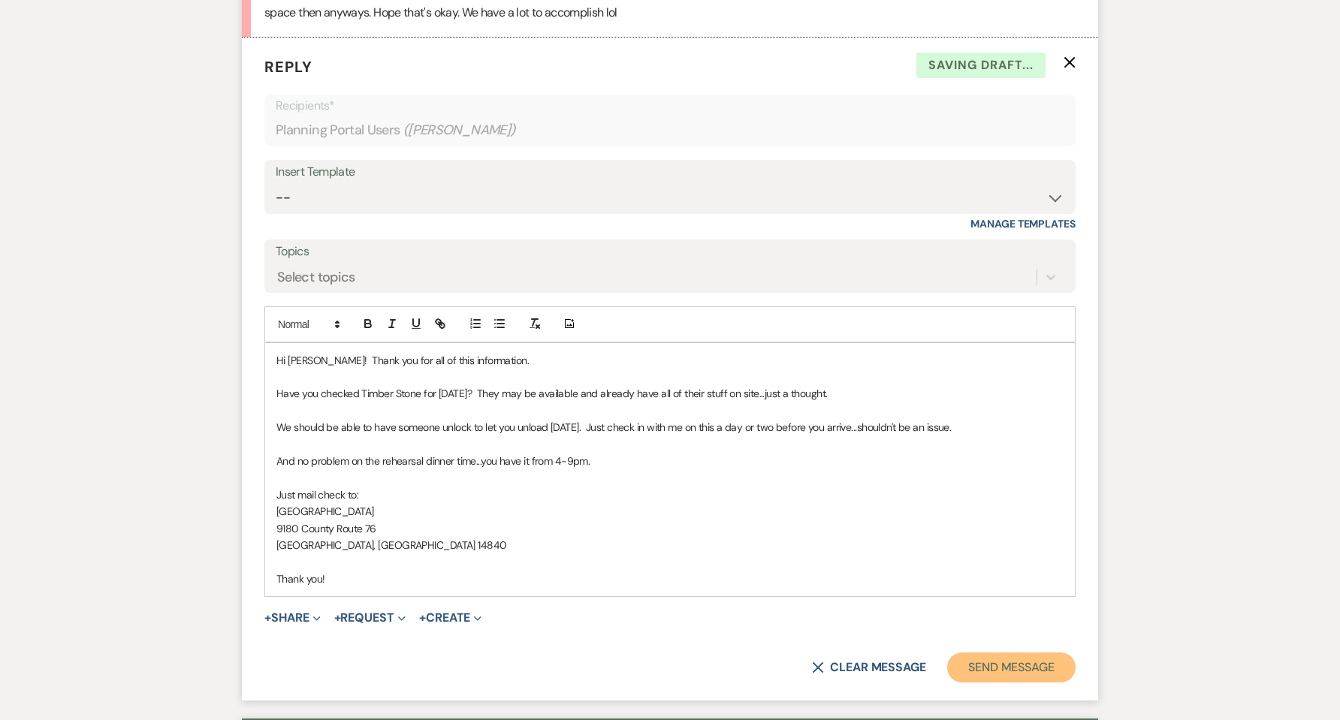
click at [983, 671] on button "Send Message" at bounding box center [1011, 668] width 128 height 30
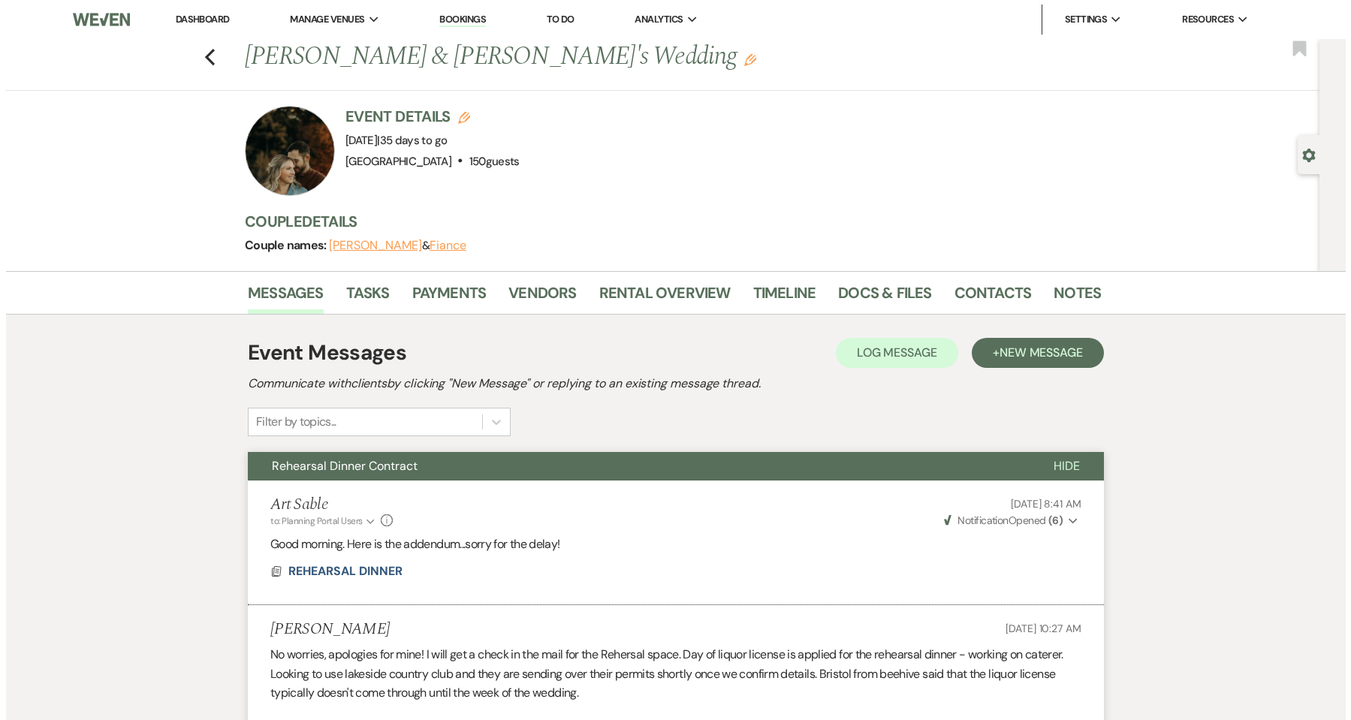
scroll to position [300, 0]
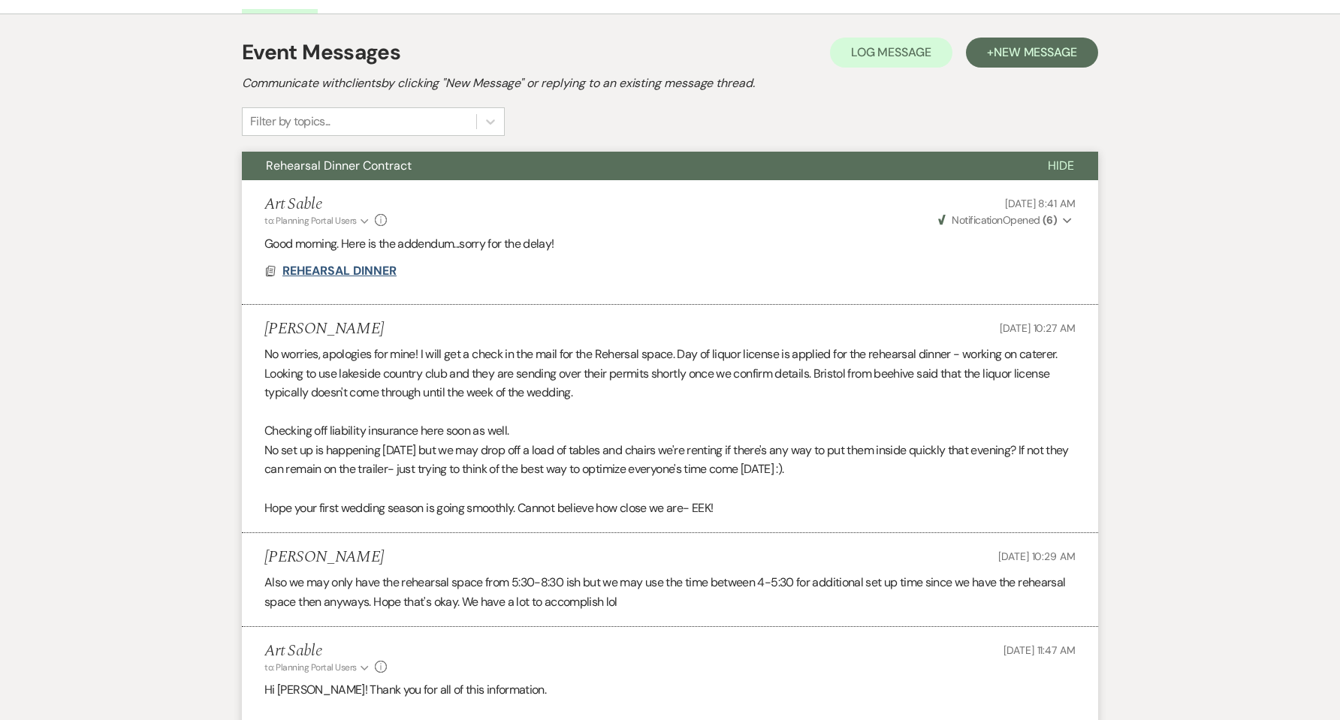
click at [343, 273] on span "REHEARSAL DINNER" at bounding box center [339, 271] width 114 height 16
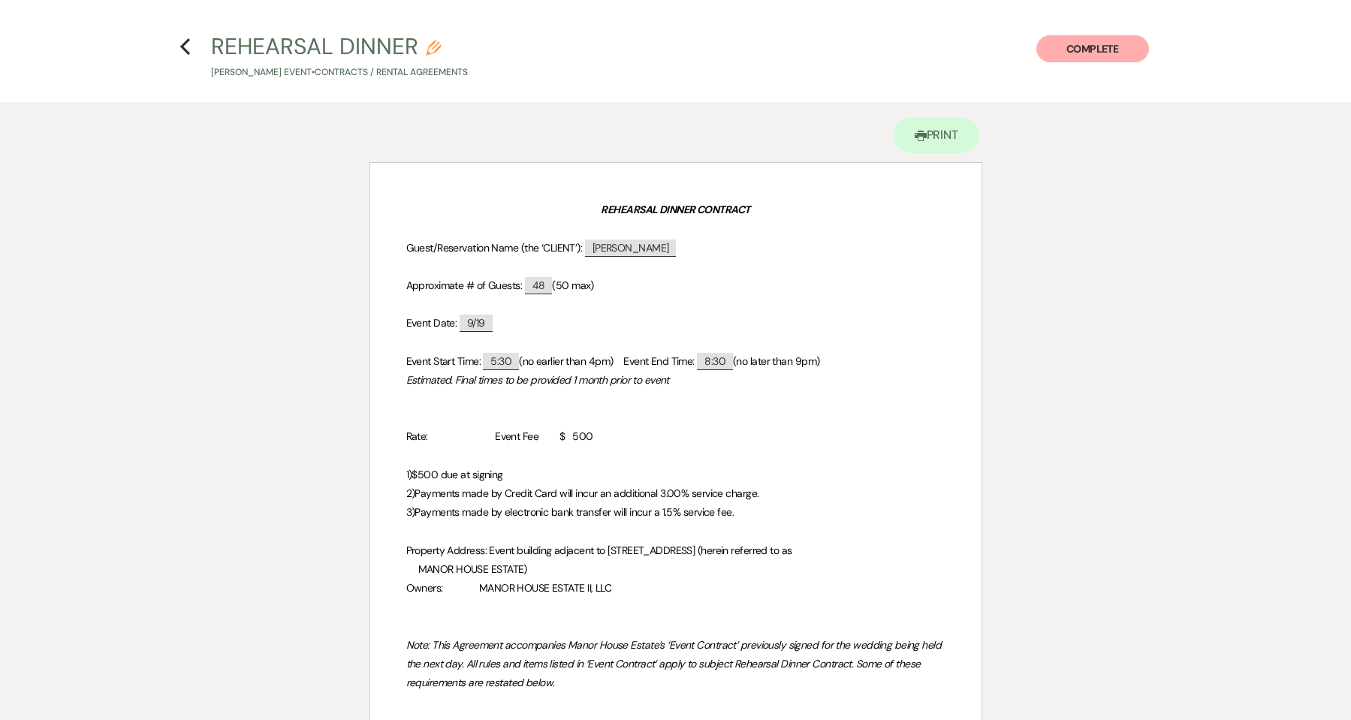
scroll to position [0, 0]
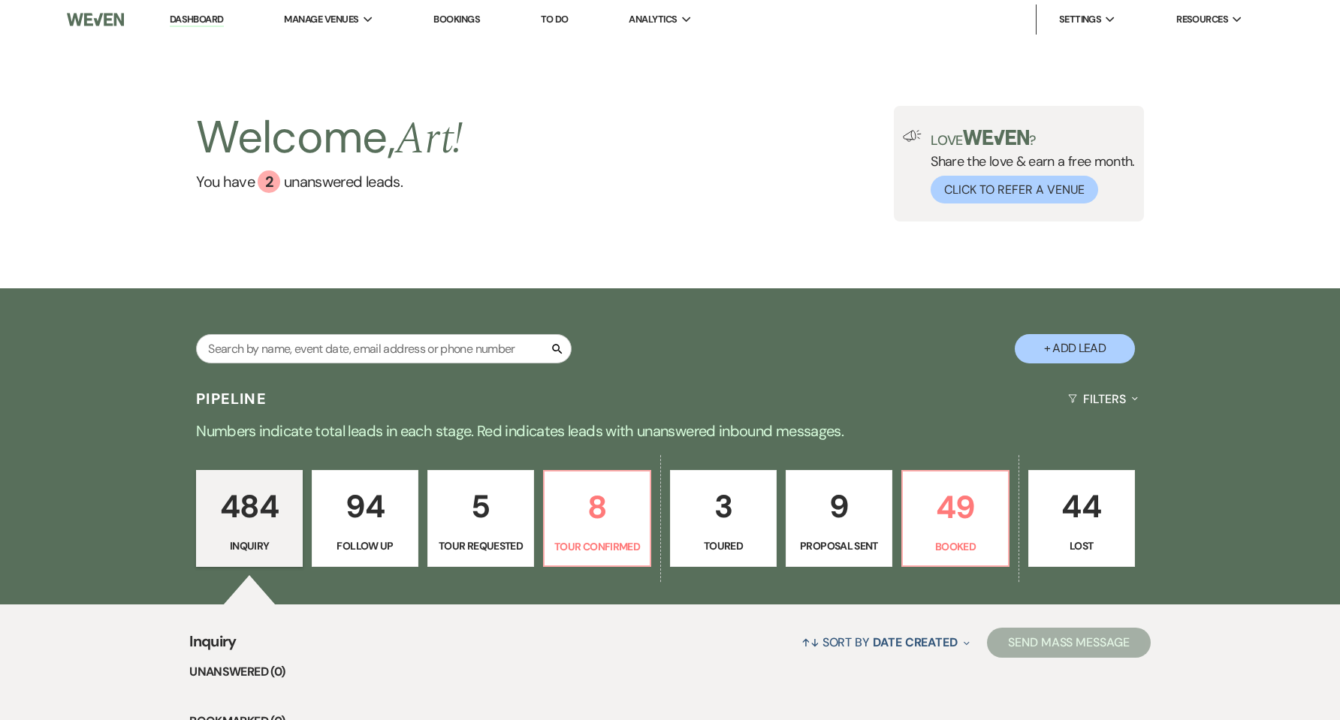
scroll to position [201, 0]
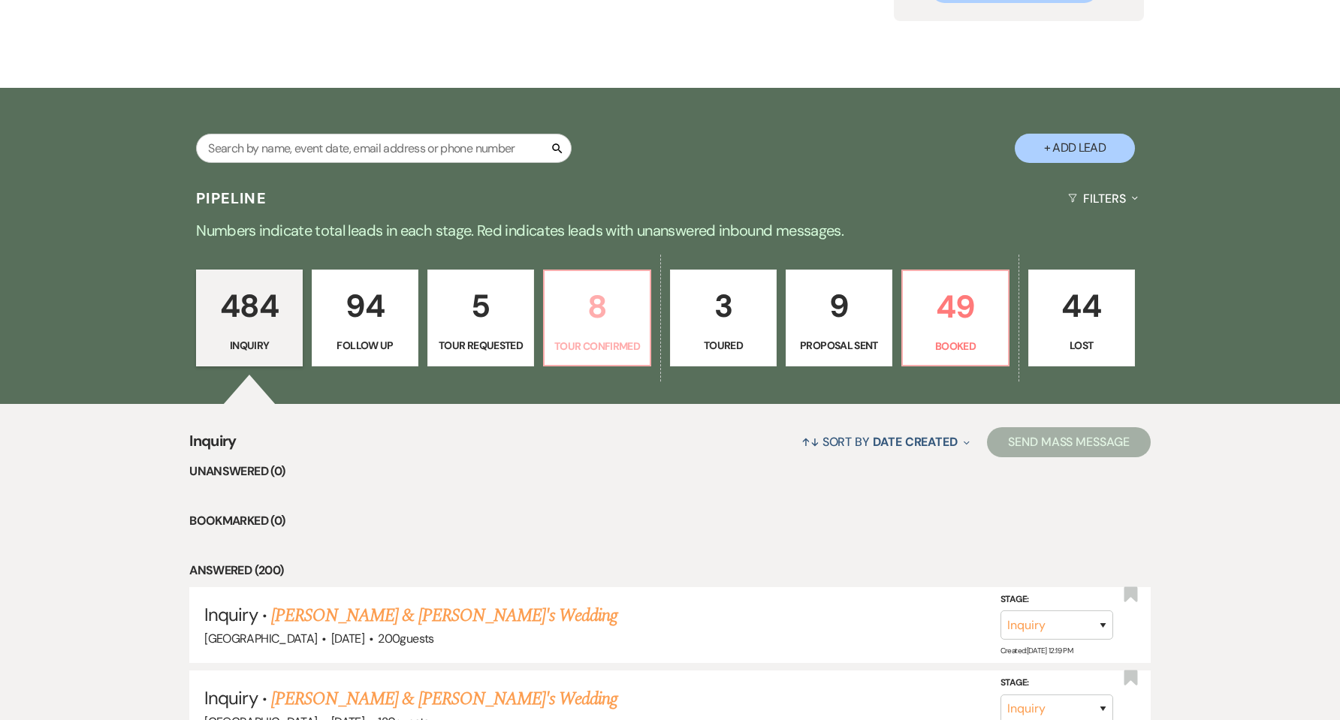
click at [578, 318] on p "8" at bounding box center [596, 307] width 87 height 50
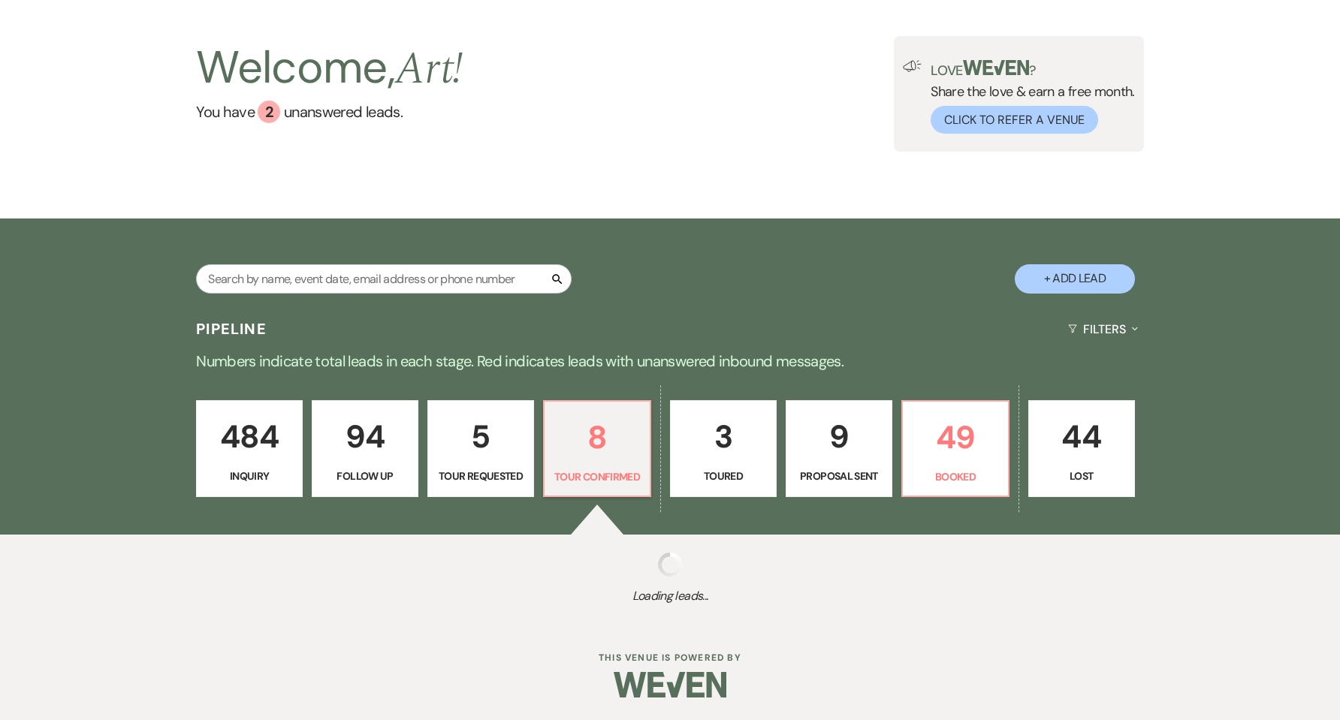
scroll to position [201, 0]
select select "4"
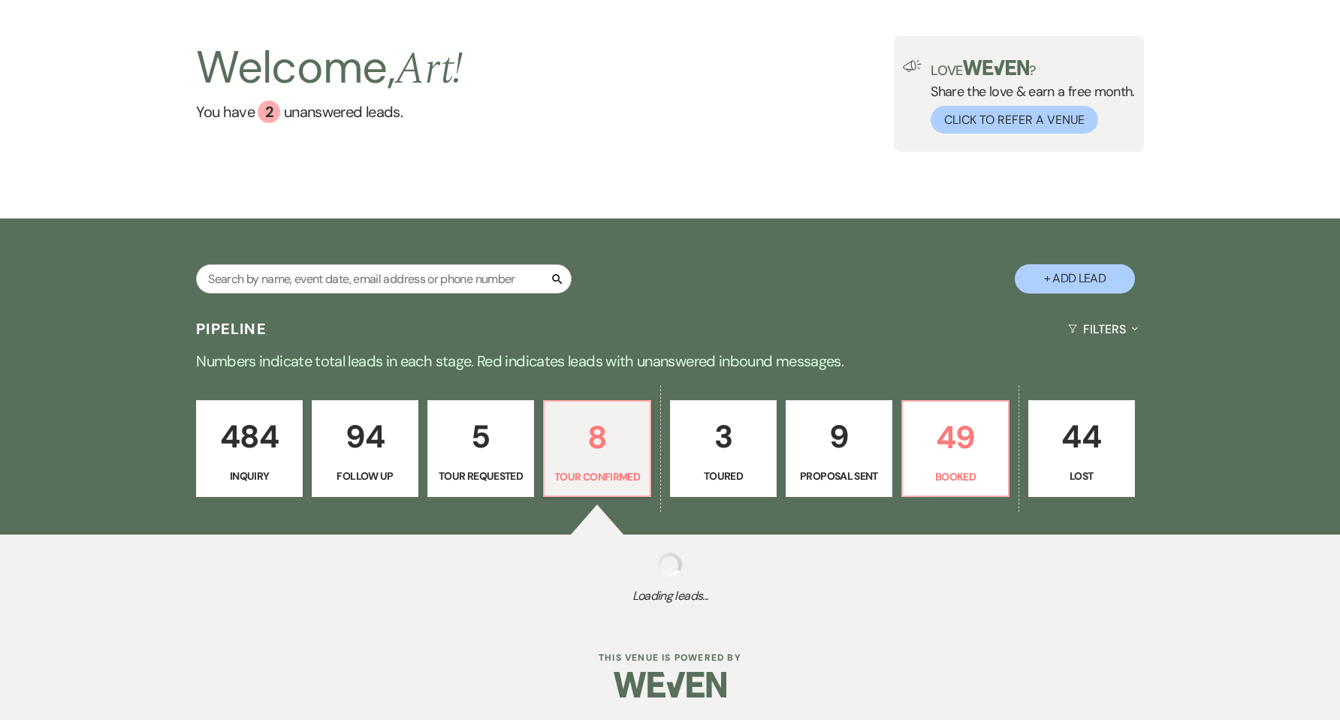
select select "4"
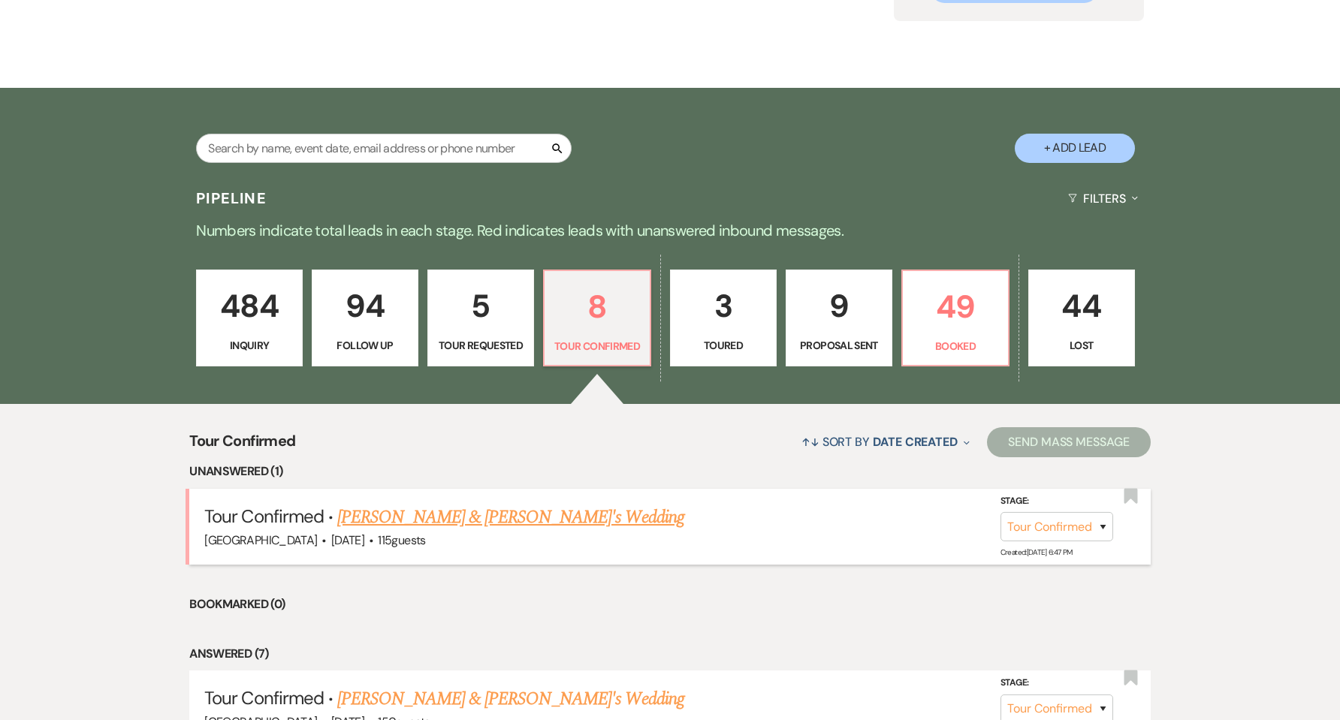
click at [497, 519] on link "[PERSON_NAME] & [PERSON_NAME]'s Wedding" at bounding box center [510, 517] width 347 height 27
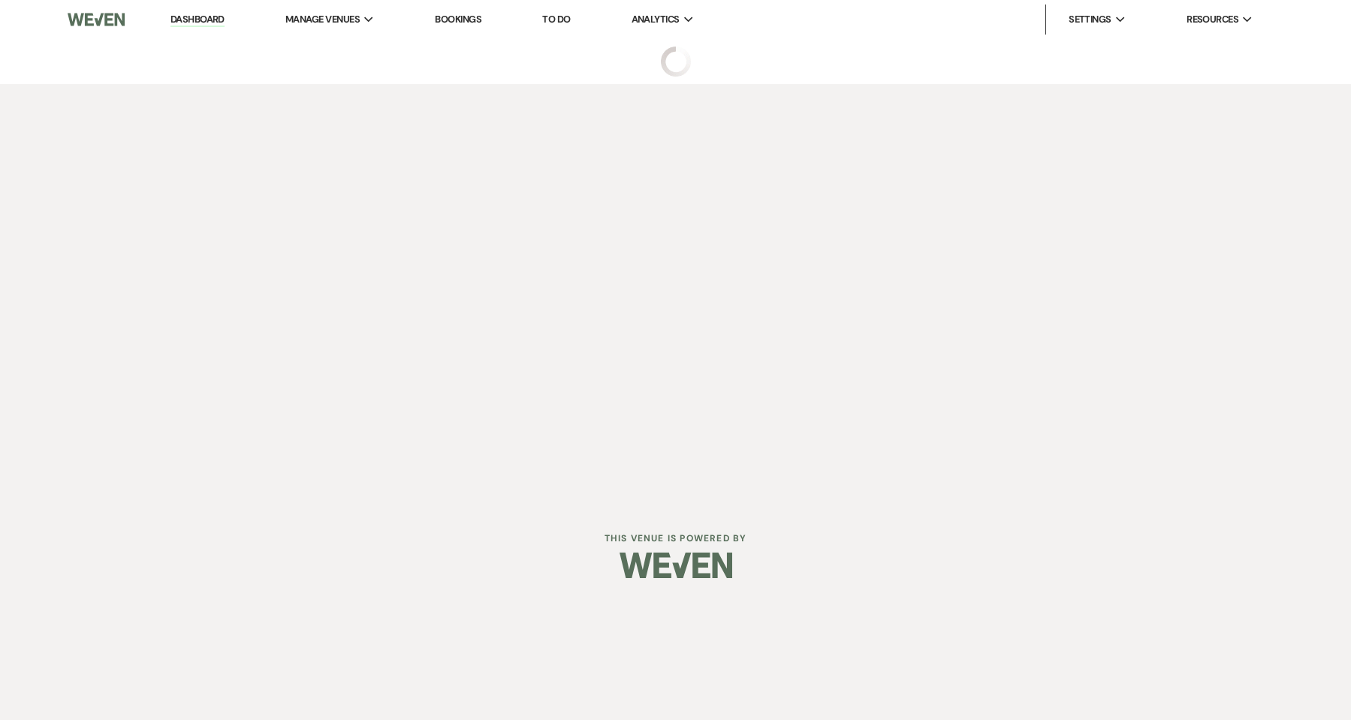
select select "4"
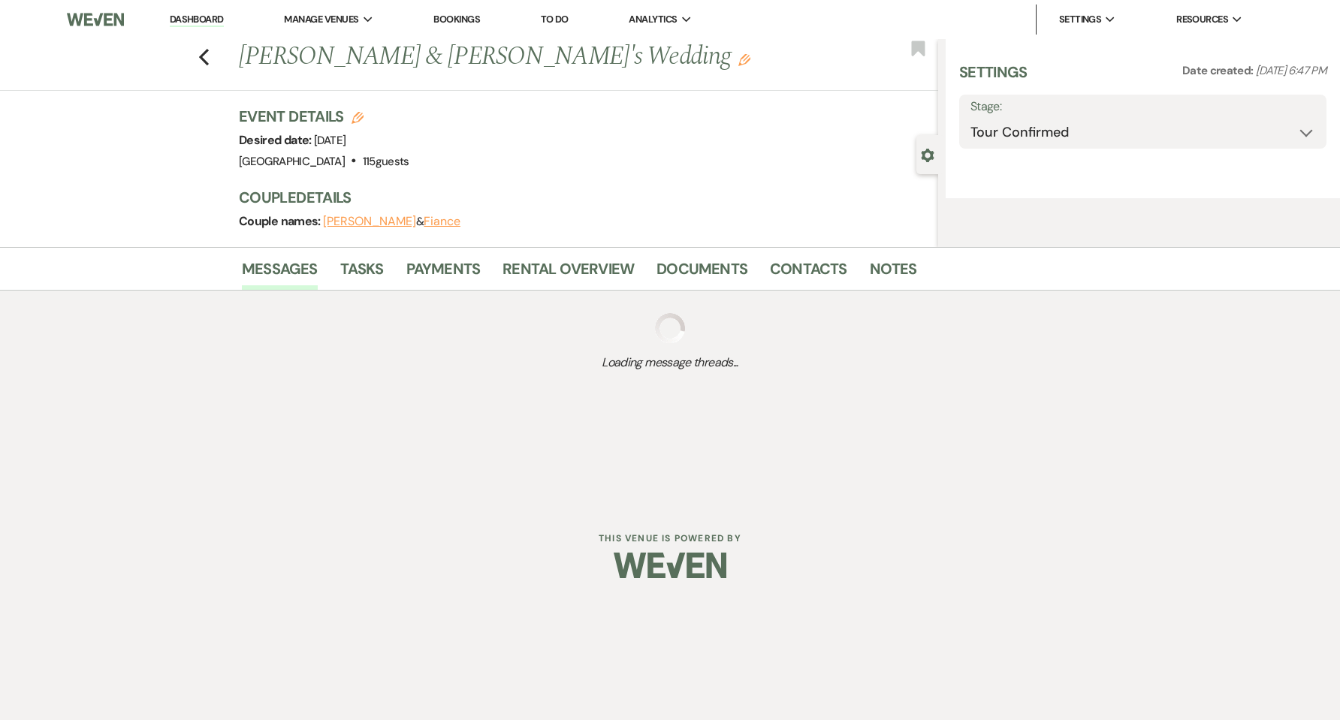
select select "5"
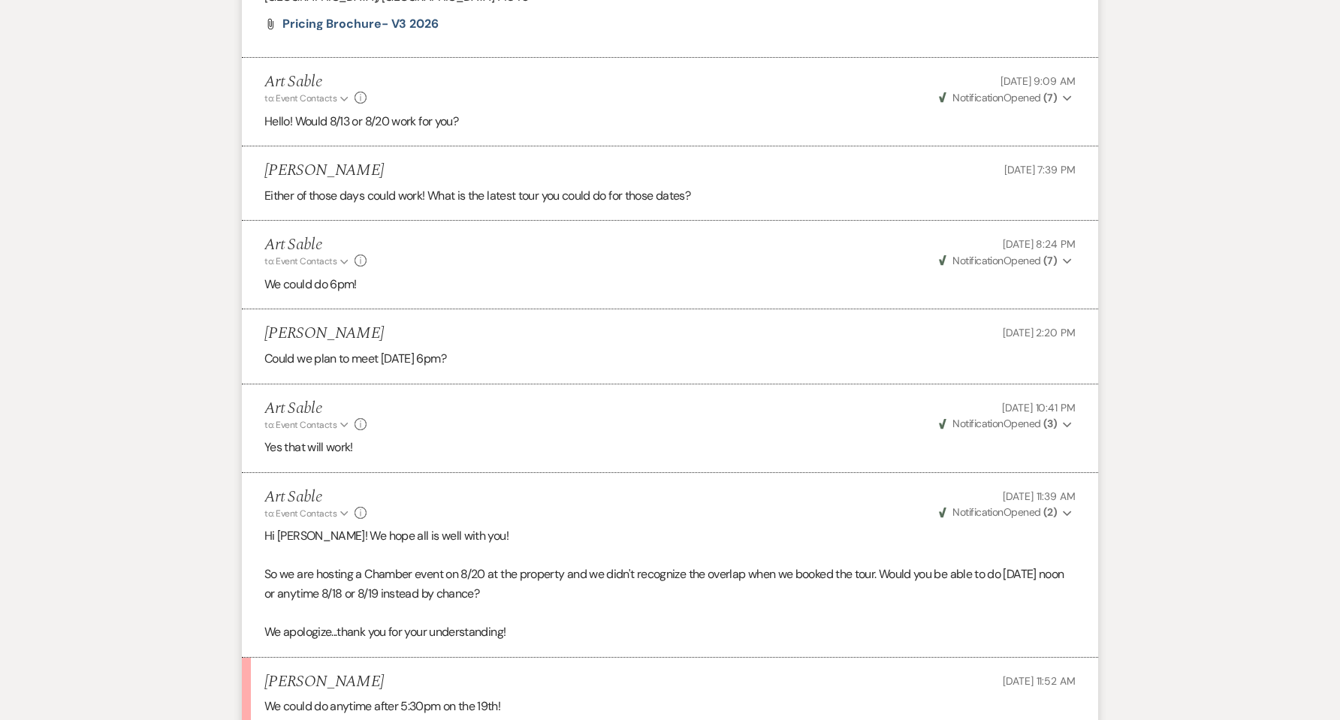
scroll to position [1502, 0]
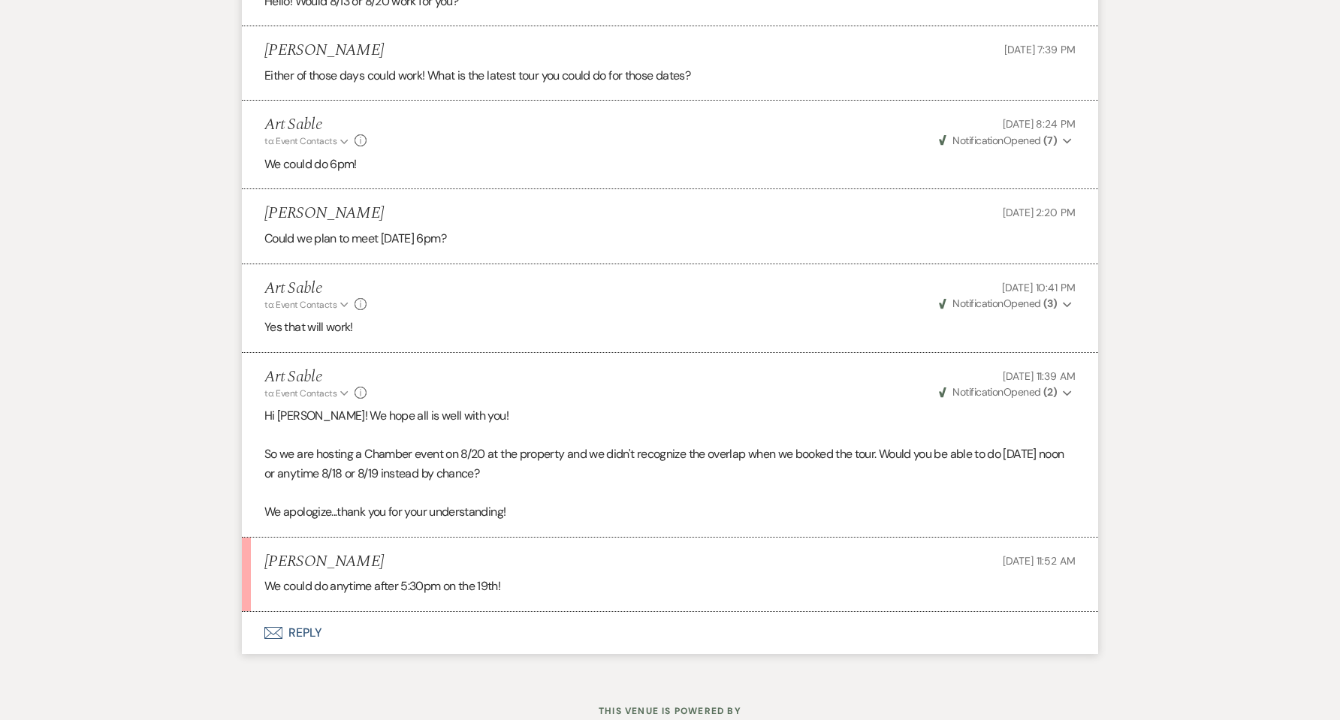
click at [300, 625] on button "Envelope Reply" at bounding box center [670, 633] width 856 height 42
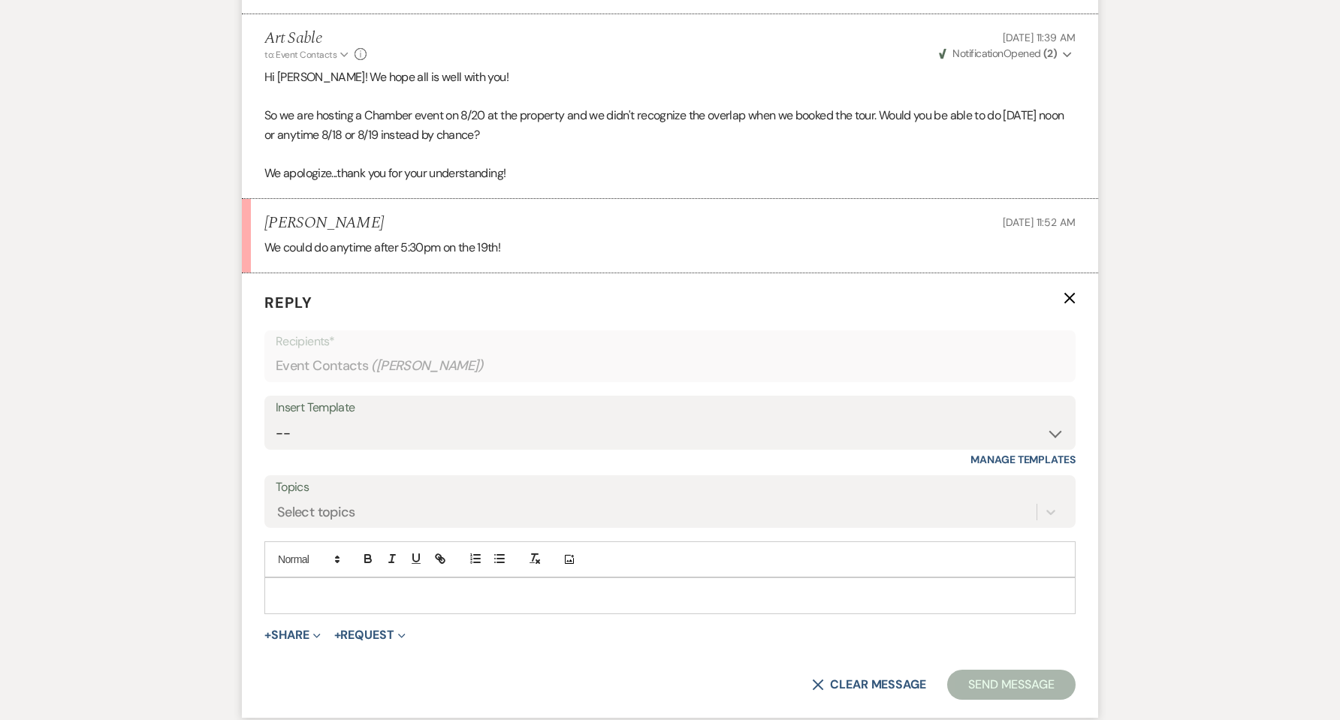
scroll to position [1842, 0]
click at [332, 572] on div "Add Photo" at bounding box center [669, 558] width 811 height 36
click at [327, 587] on p at bounding box center [669, 594] width 787 height 17
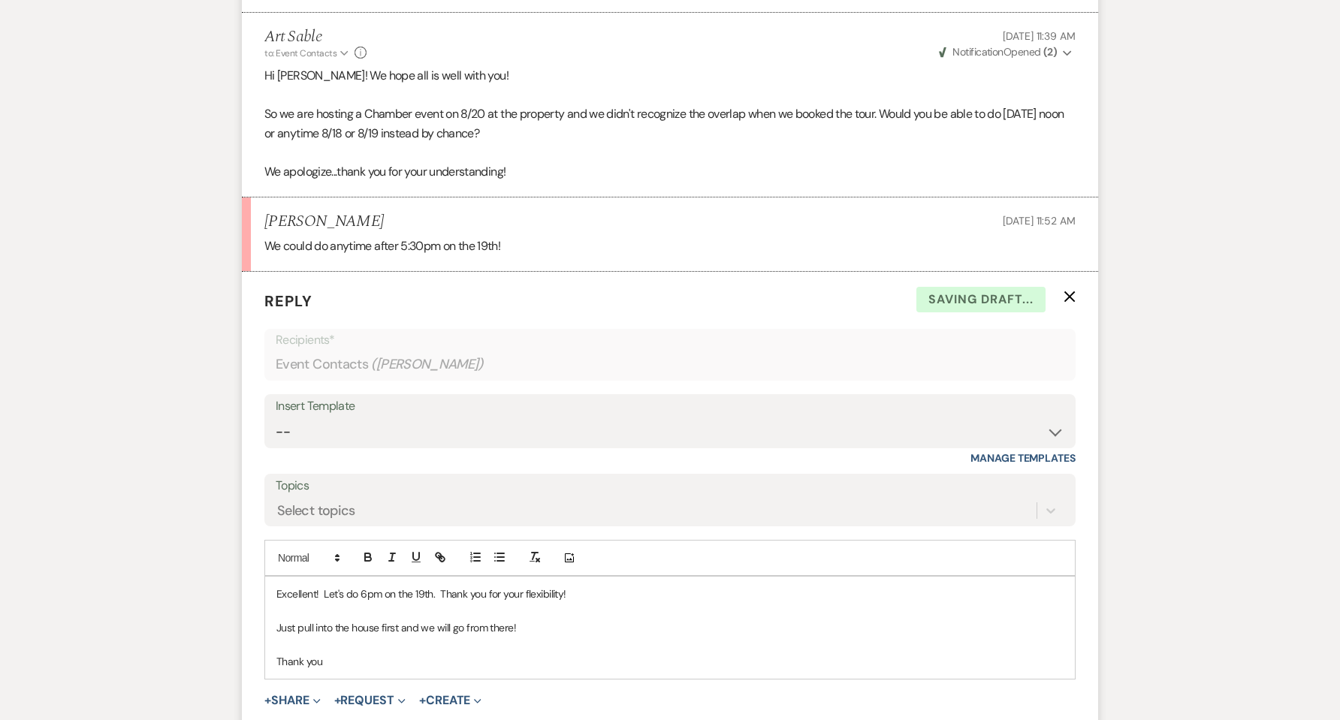
scroll to position [2043, 0]
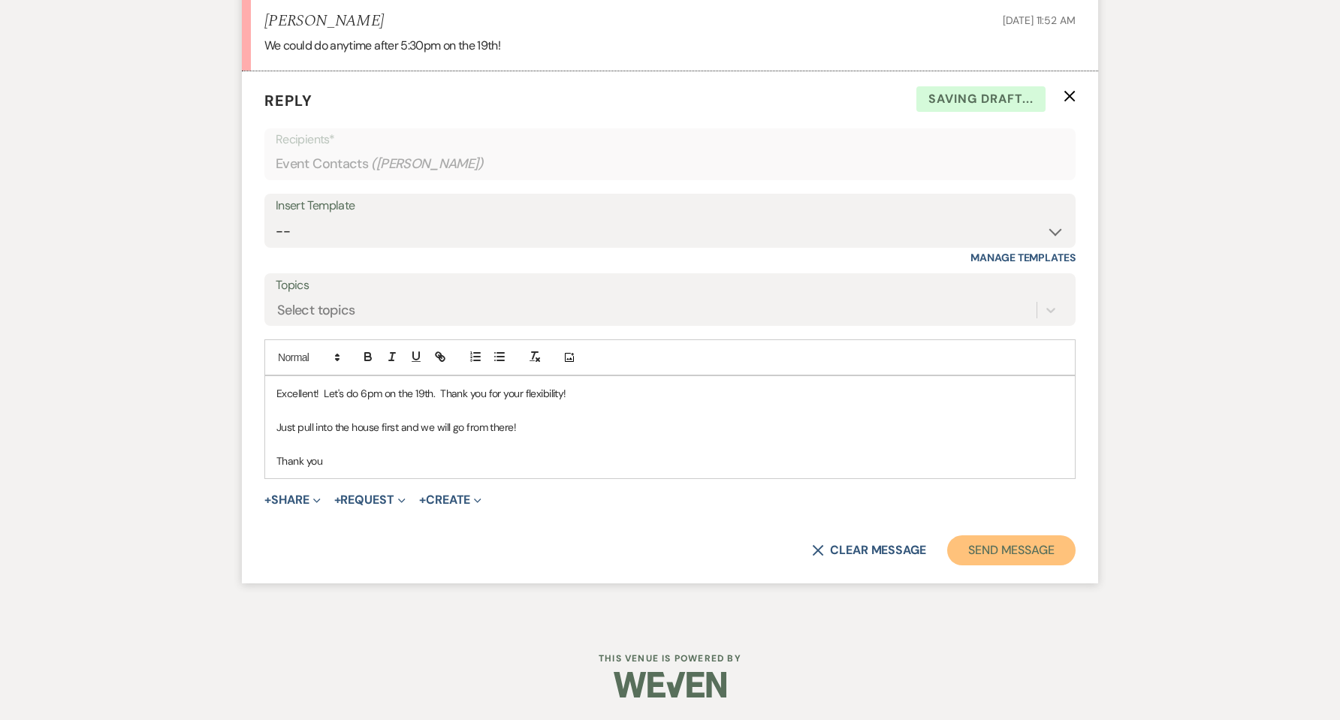
click at [985, 541] on button "Send Message" at bounding box center [1011, 550] width 128 height 30
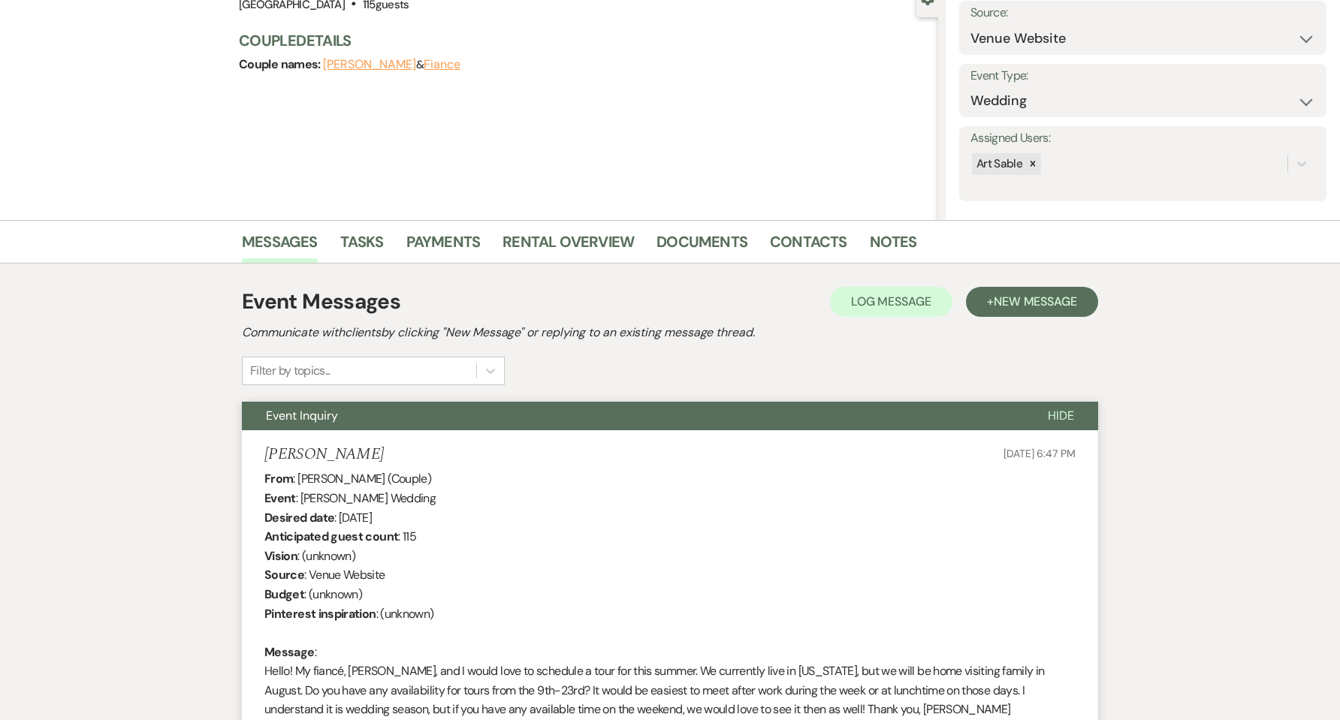
scroll to position [0, 0]
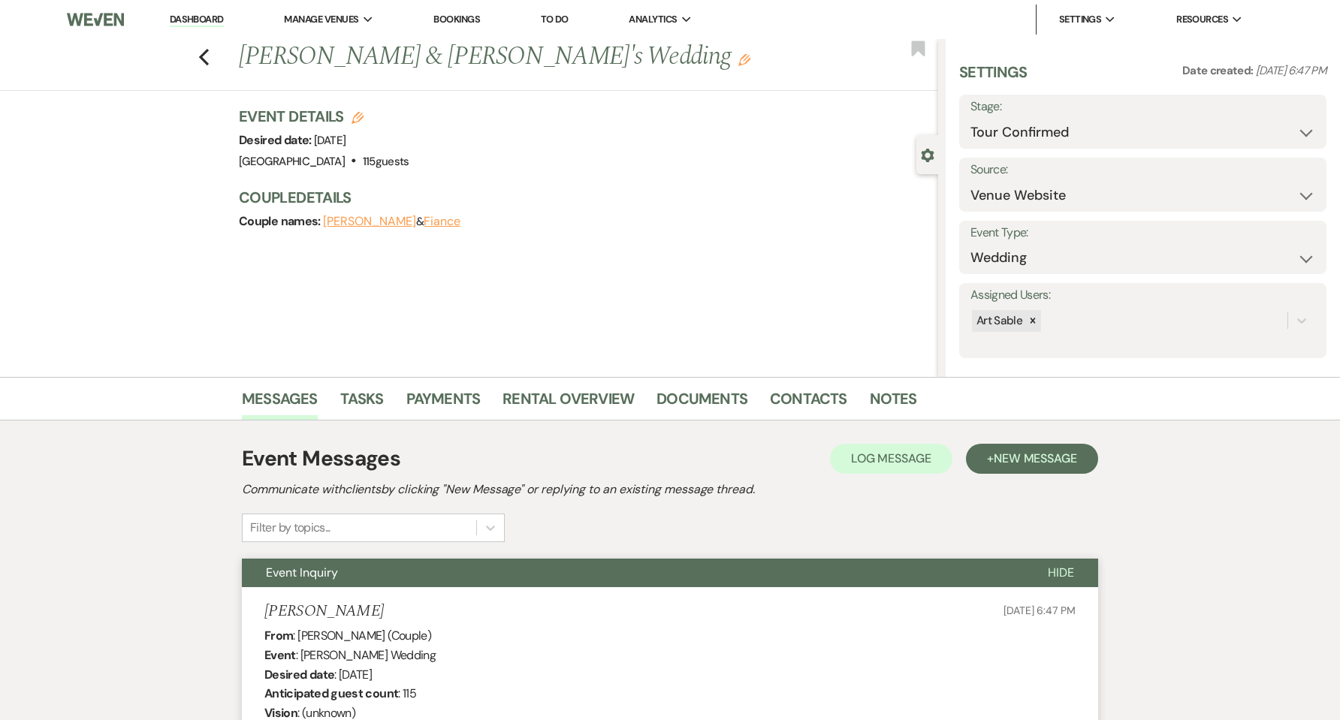
click at [207, 23] on link "Dashboard" at bounding box center [197, 20] width 54 height 14
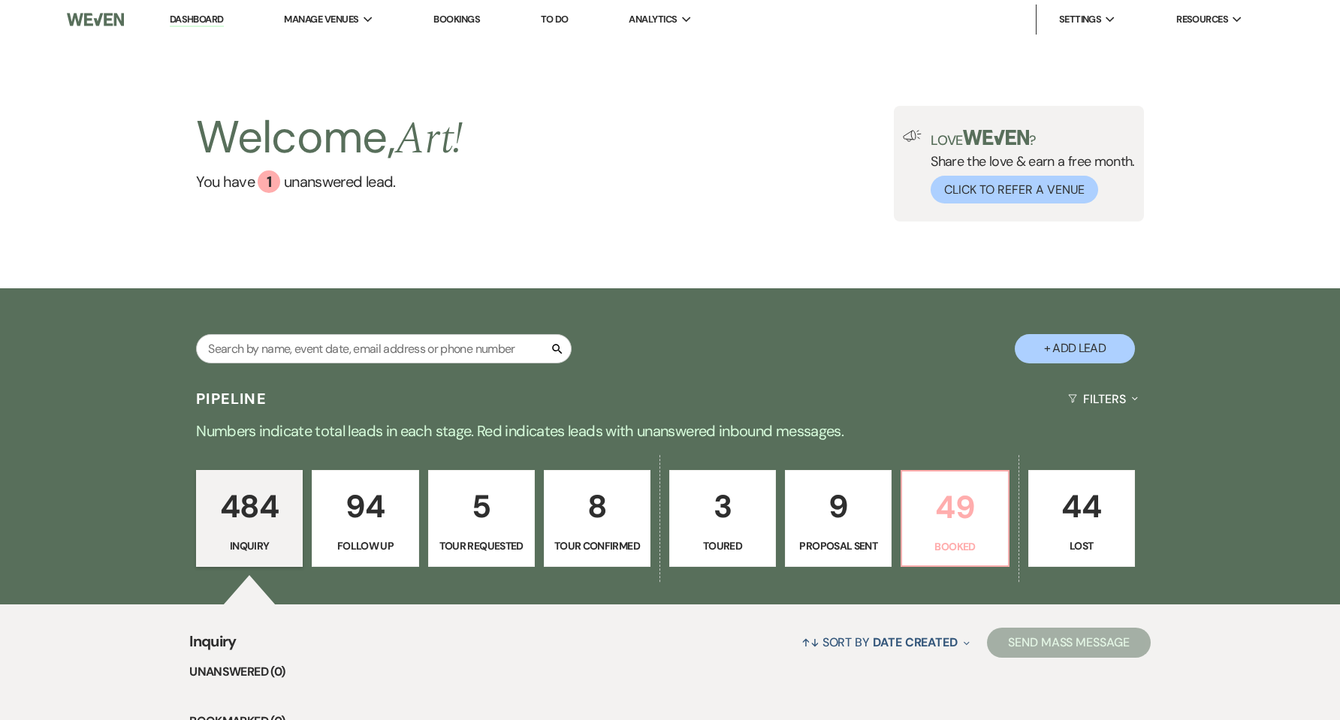
click at [944, 527] on p "49" at bounding box center [954, 507] width 87 height 50
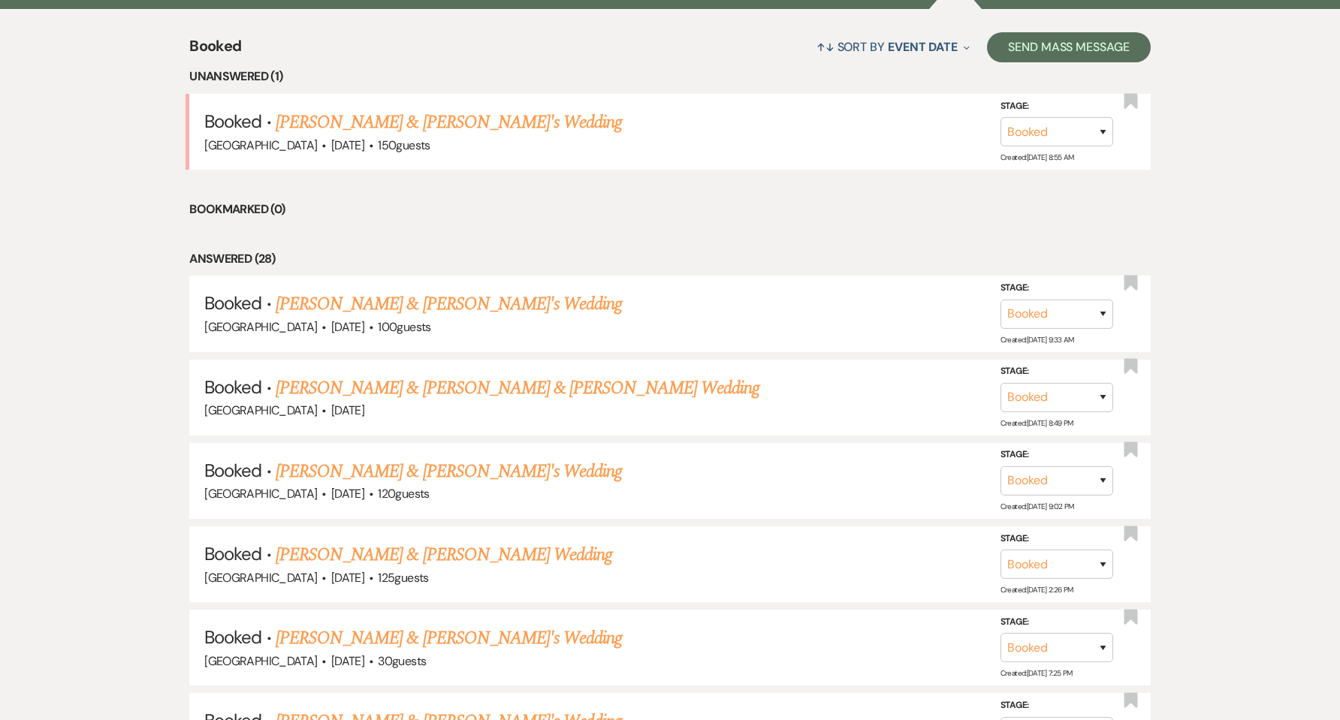
scroll to position [601, 0]
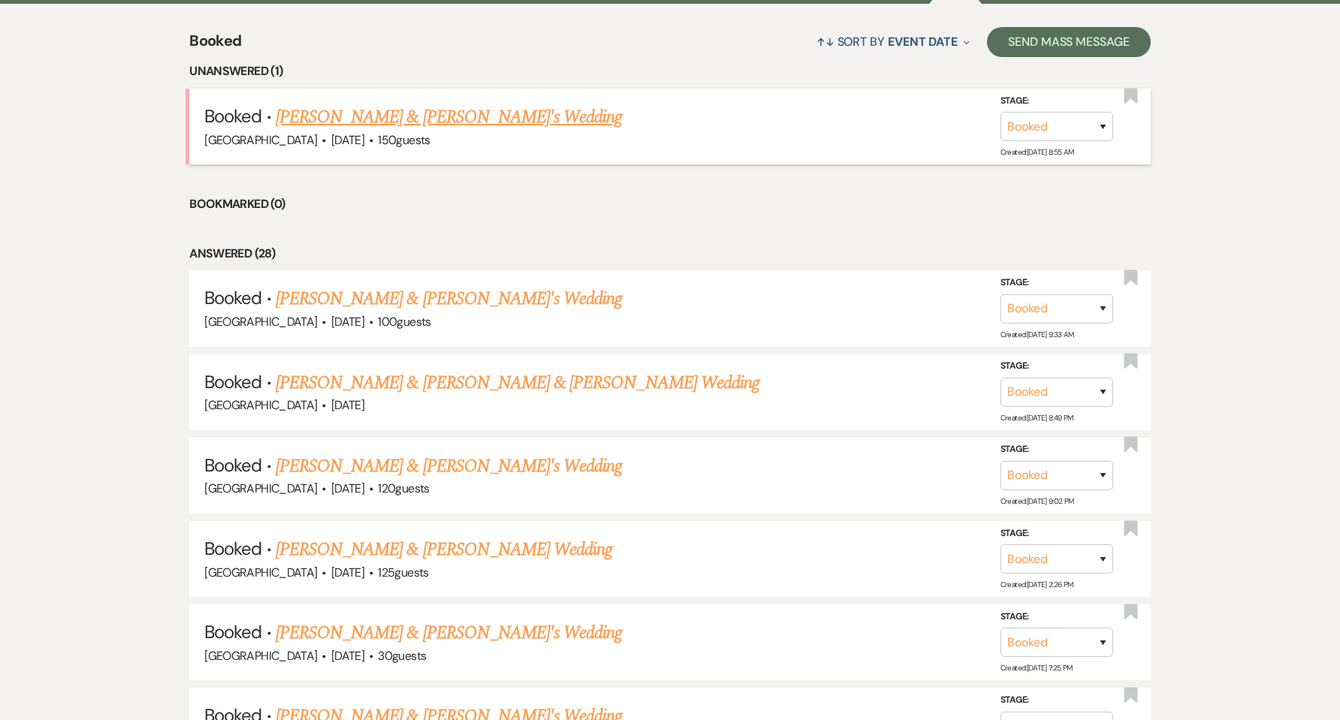
click at [373, 141] on span "·" at bounding box center [371, 141] width 5 height 0
click at [394, 115] on link "[PERSON_NAME] & [PERSON_NAME]'s Wedding" at bounding box center [449, 117] width 347 height 27
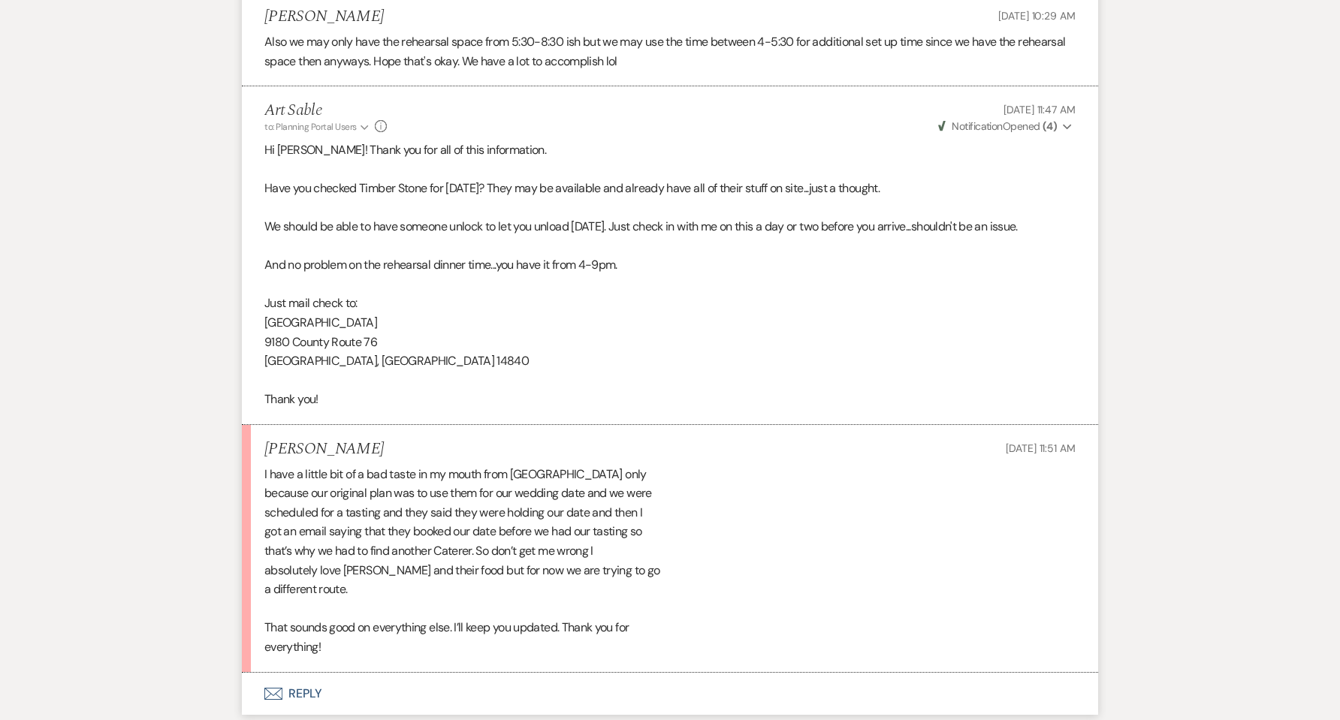
scroll to position [1102, 0]
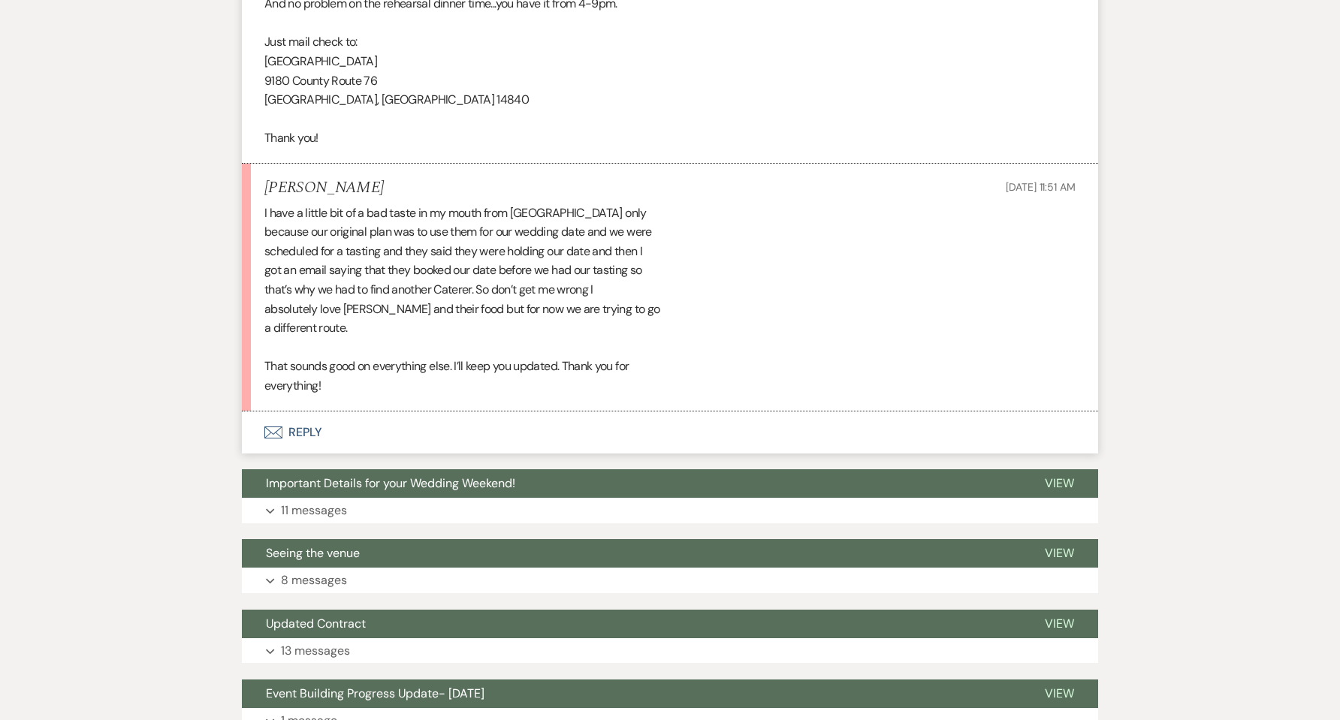
click at [310, 435] on button "Envelope Reply" at bounding box center [670, 433] width 856 height 42
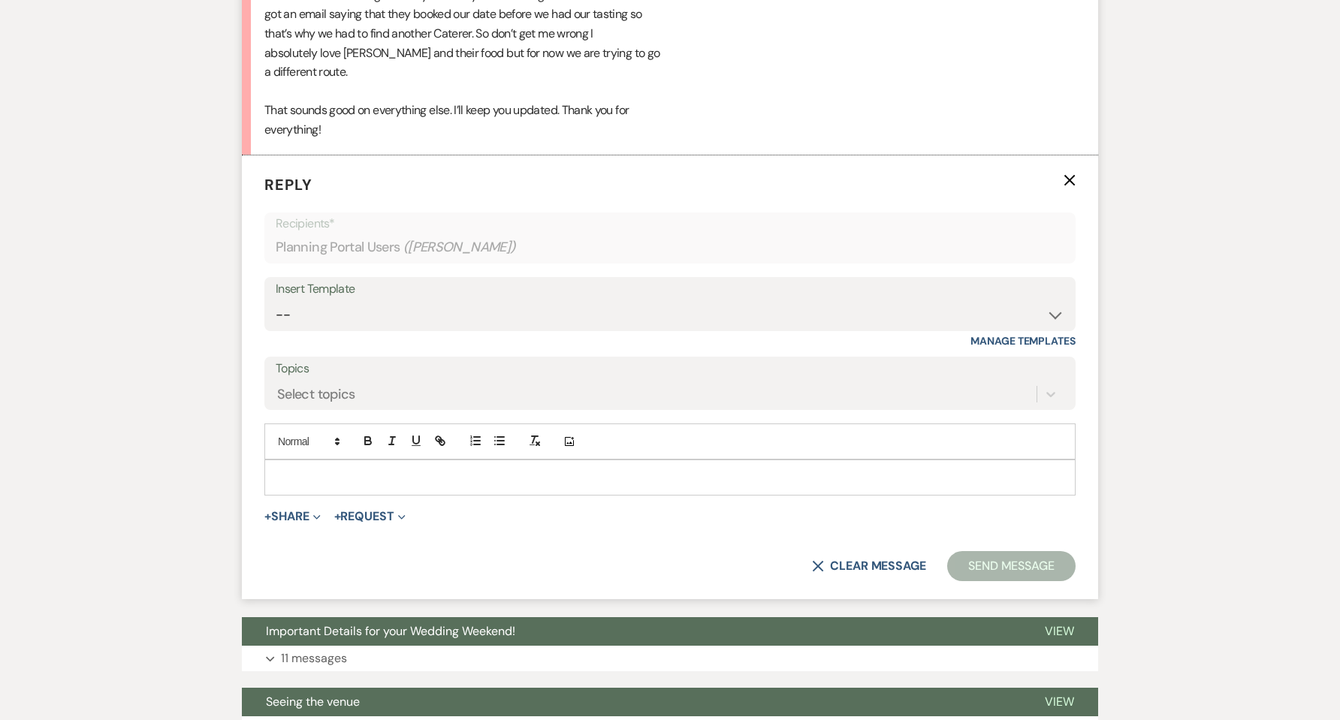
scroll to position [1377, 0]
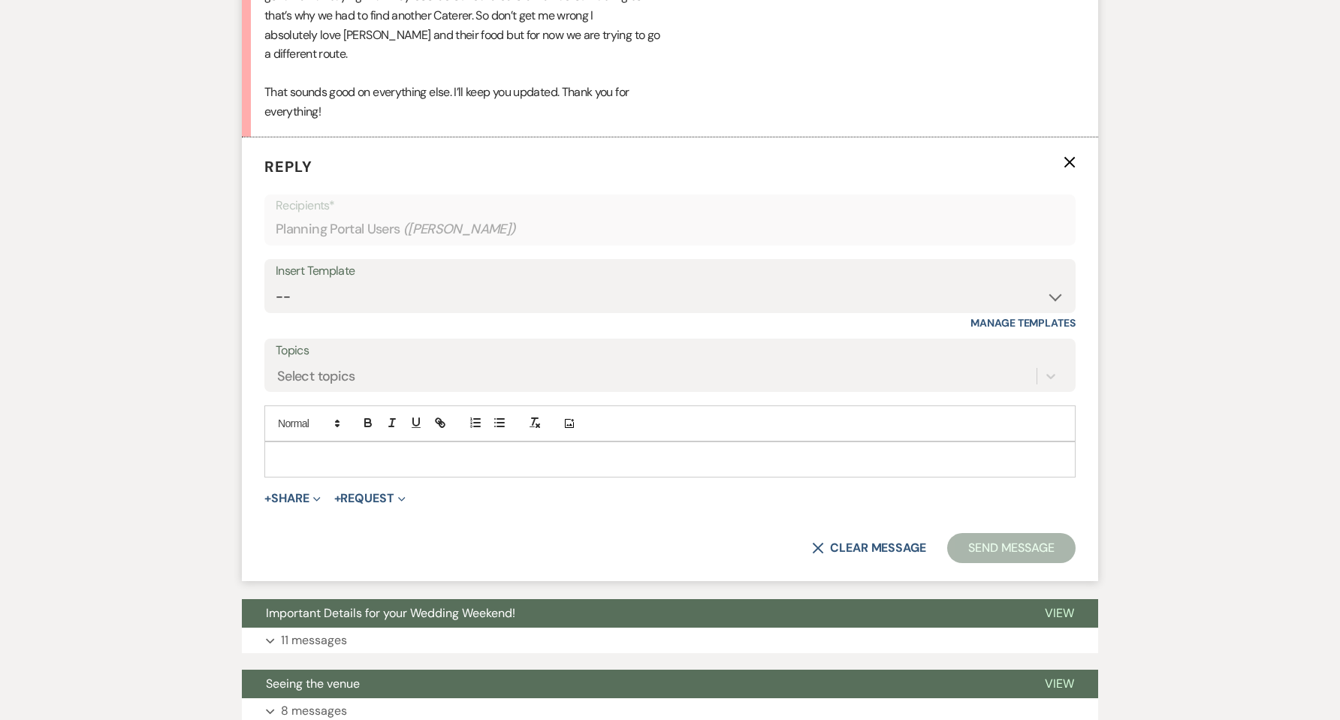
click at [315, 452] on p at bounding box center [669, 459] width 787 height 17
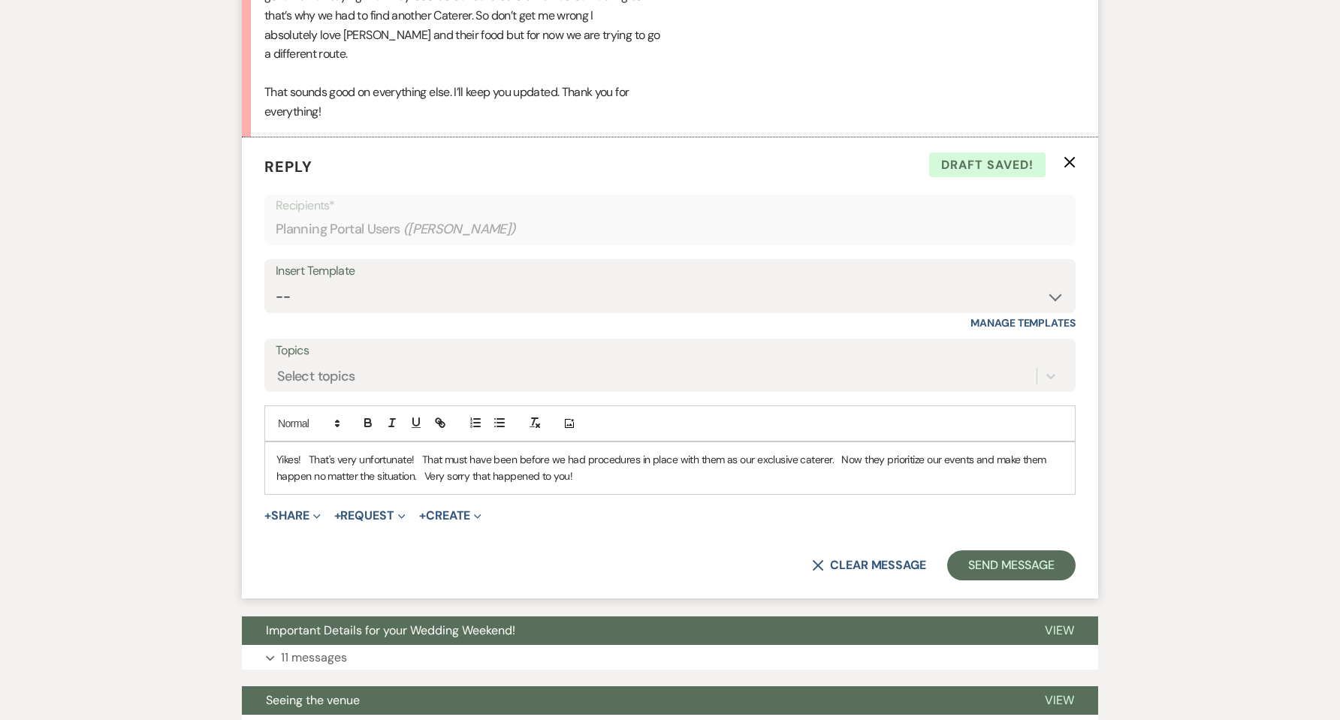
click at [755, 464] on p "Yikes! That's very unfortunate! That must have been before we had procedures in…" at bounding box center [669, 468] width 787 height 34
click at [1001, 562] on button "Send Message" at bounding box center [1011, 565] width 128 height 30
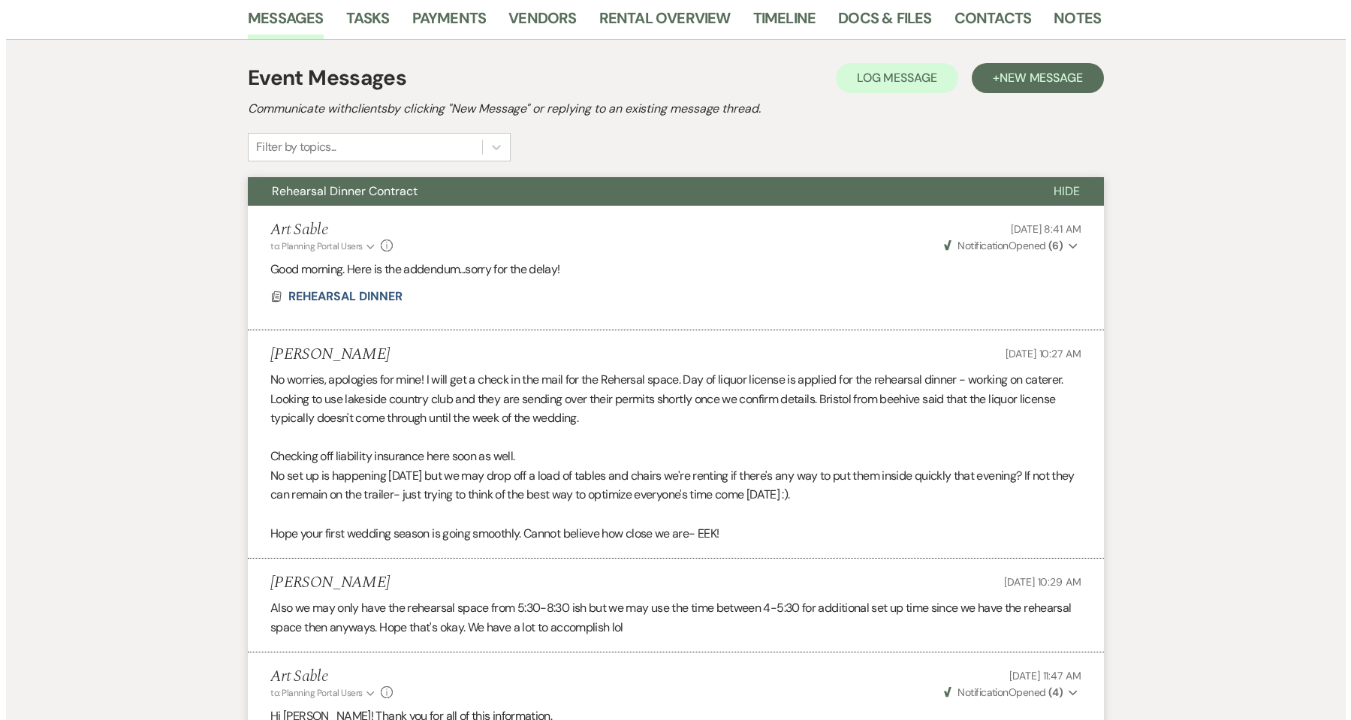
scroll to position [0, 0]
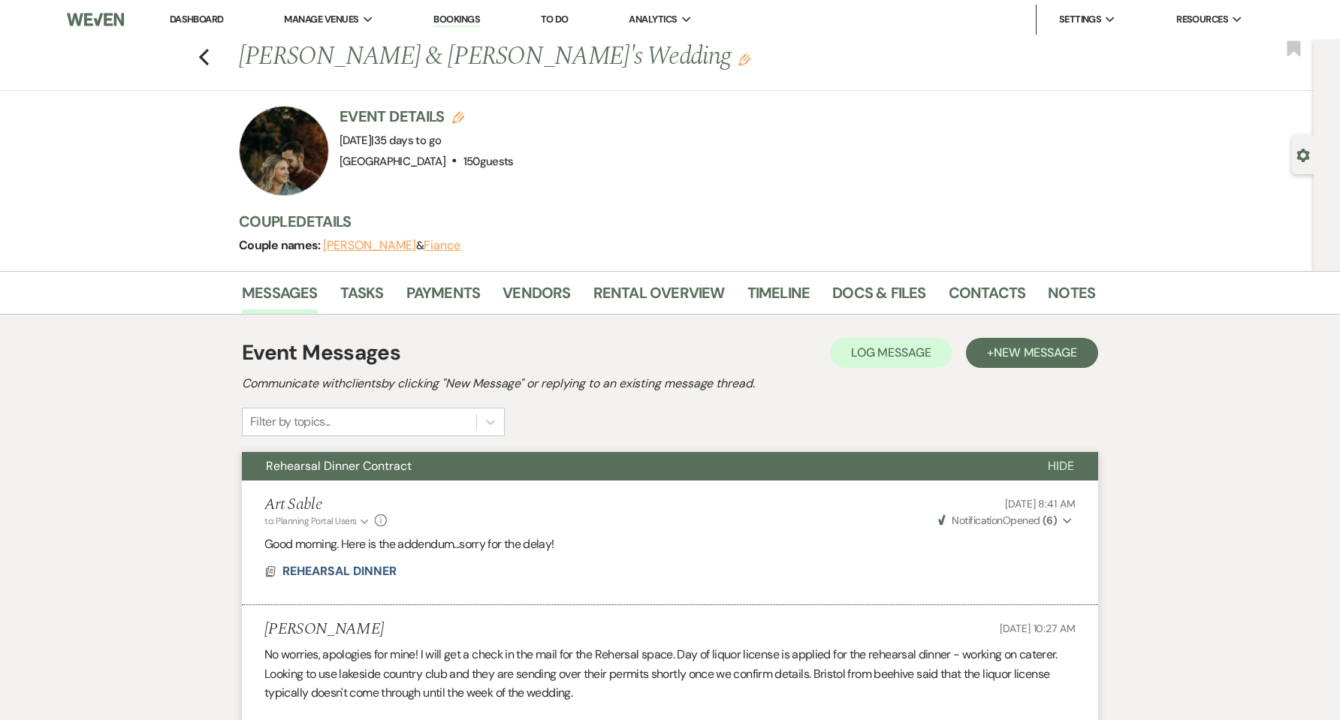
click at [201, 20] on link "Dashboard" at bounding box center [197, 19] width 54 height 13
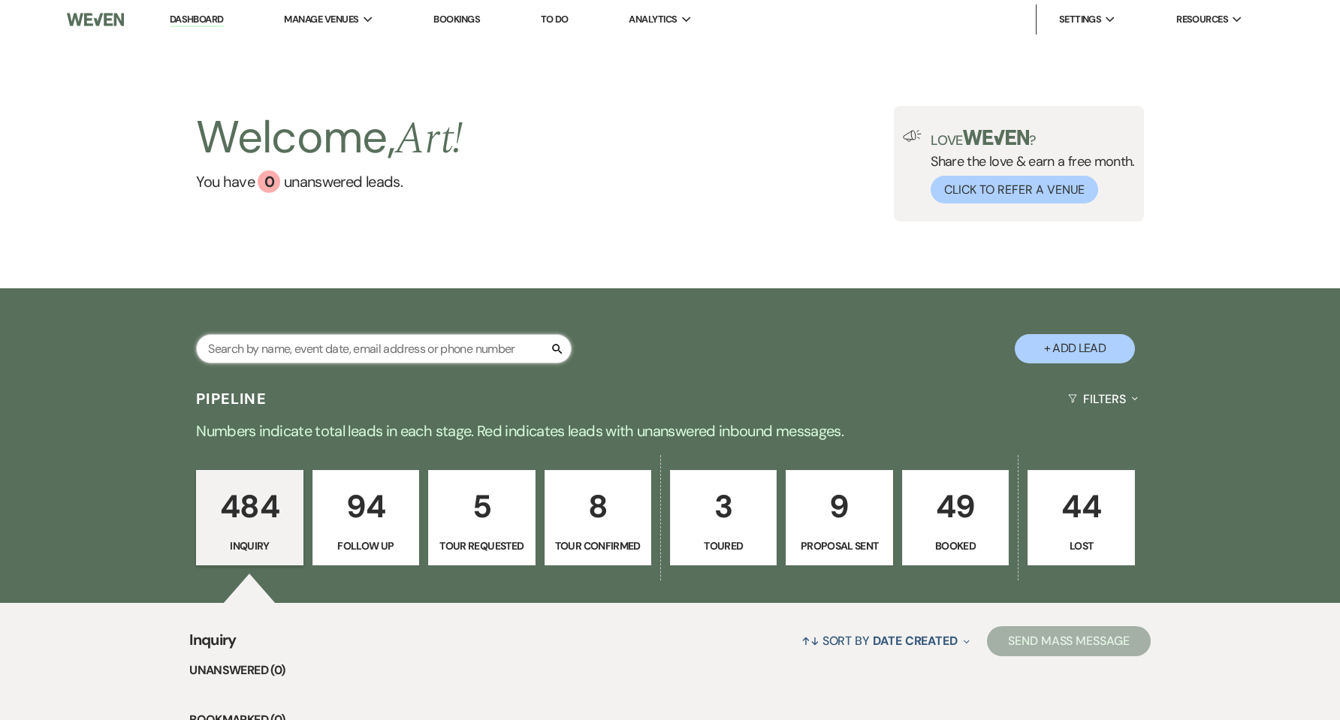
click at [430, 354] on input "text" at bounding box center [383, 348] width 375 height 29
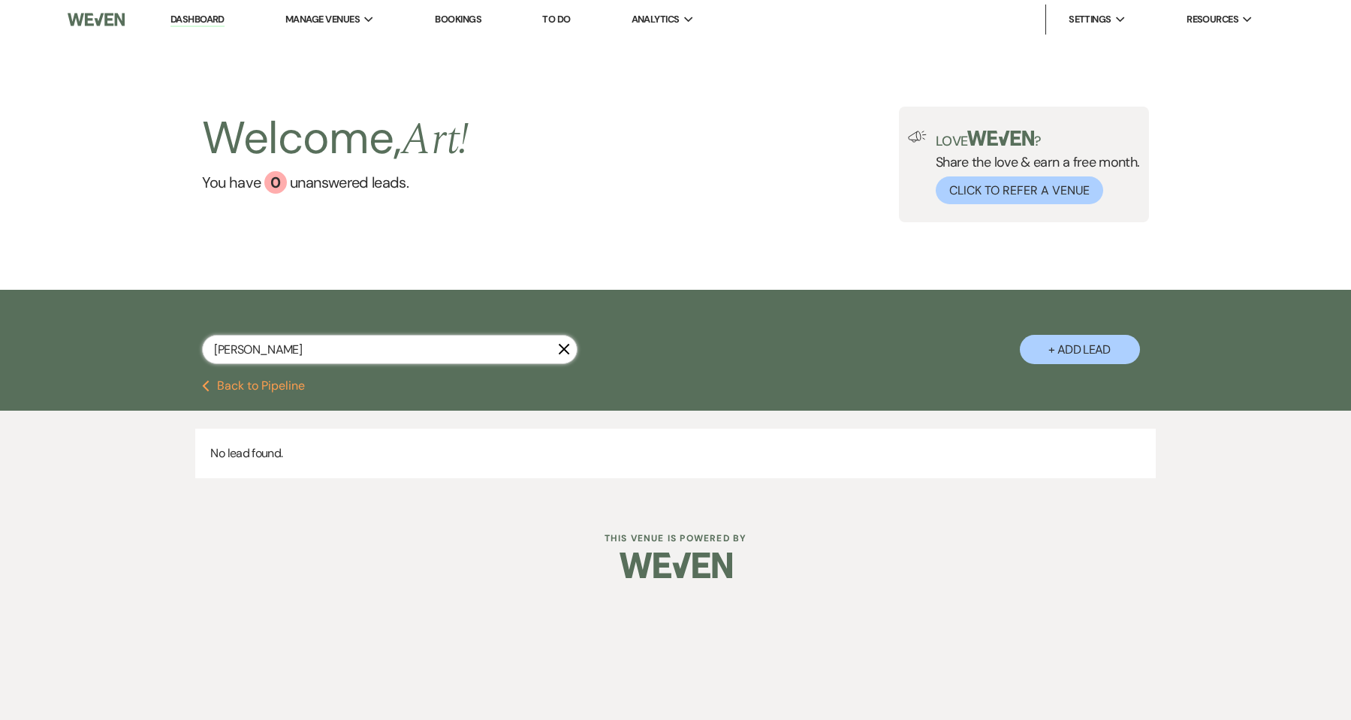
type input "sunzeri"
